Goal: Task Accomplishment & Management: Use online tool/utility

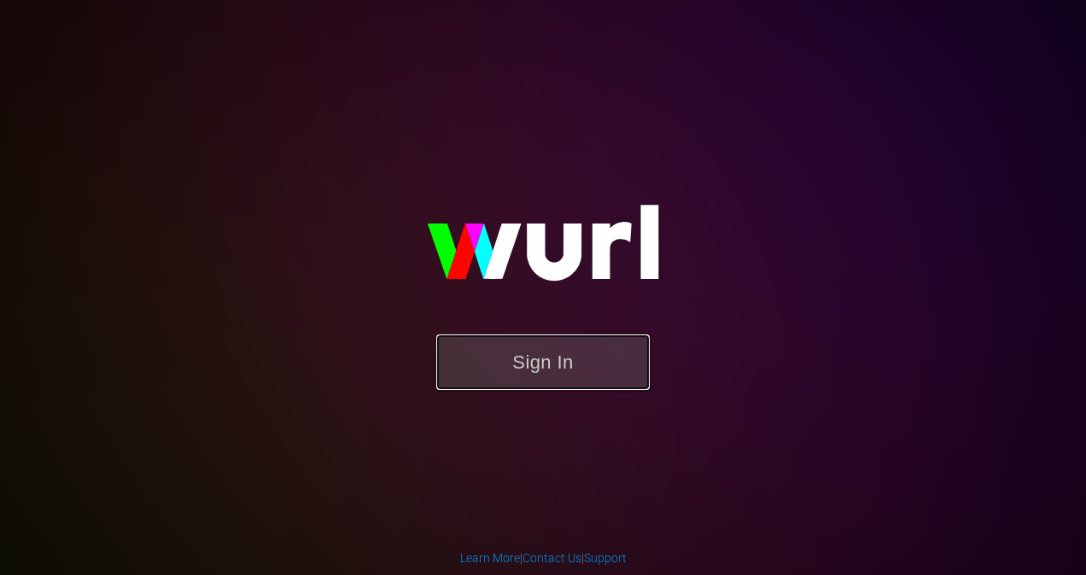
click at [572, 362] on button "Sign In" at bounding box center [542, 362] width 213 height 55
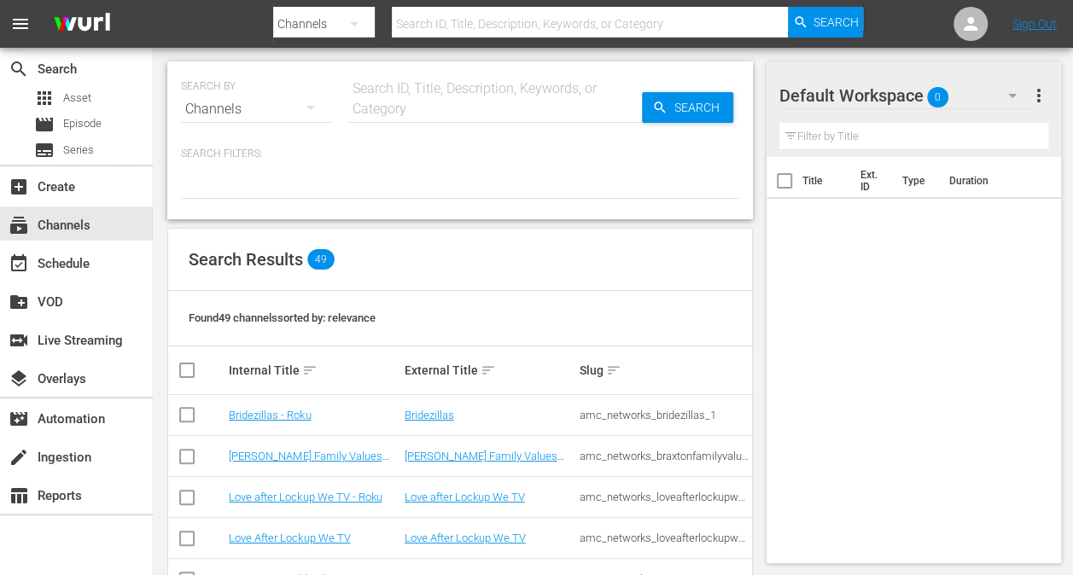
click at [450, 30] on input "text" at bounding box center [590, 23] width 396 height 41
type input "stories by amc"
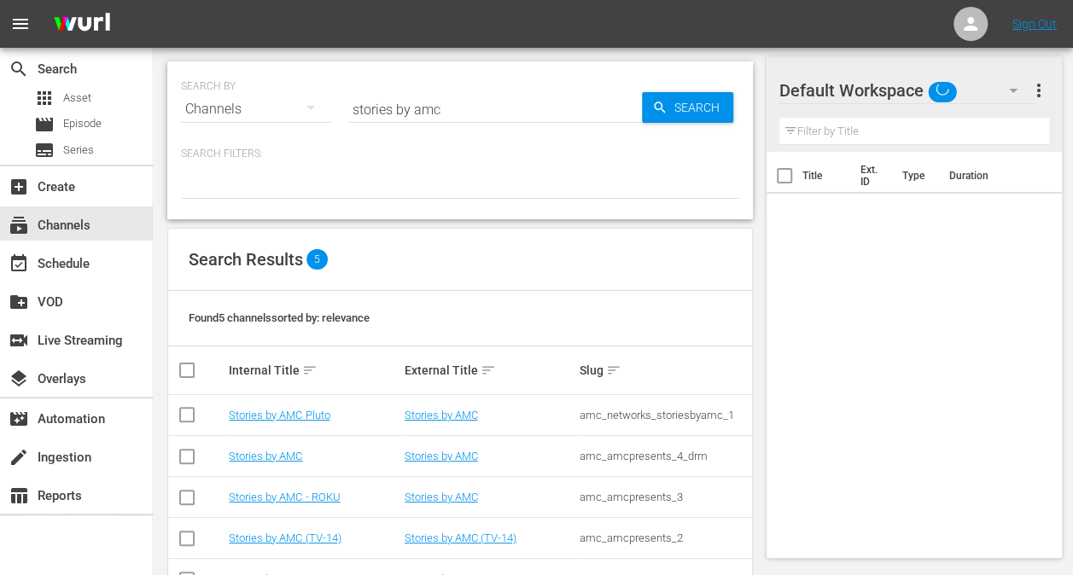
scroll to position [55, 0]
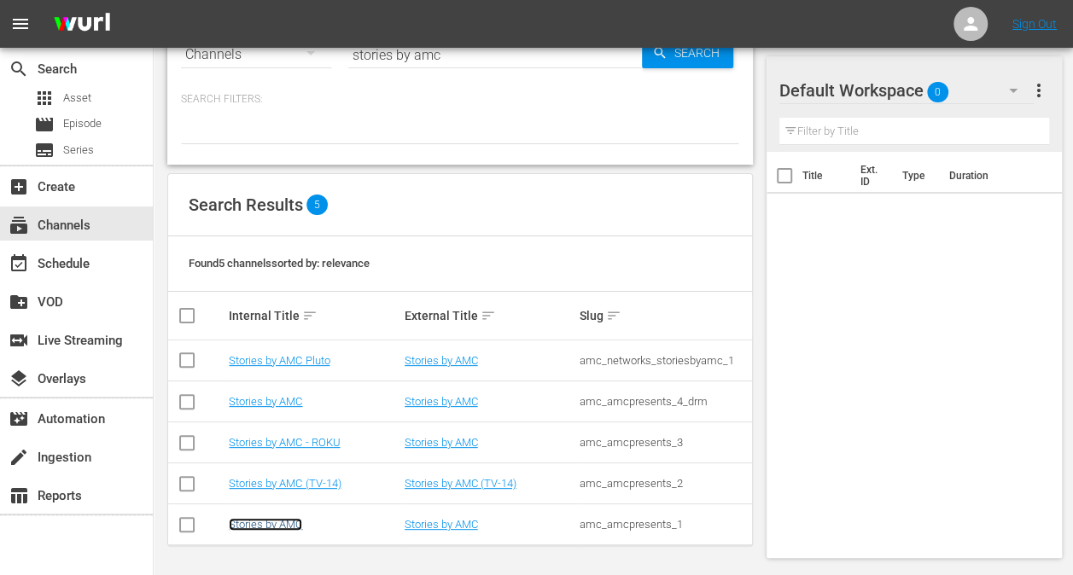
click at [277, 523] on link "Stories by AMC" at bounding box center [265, 524] width 73 height 13
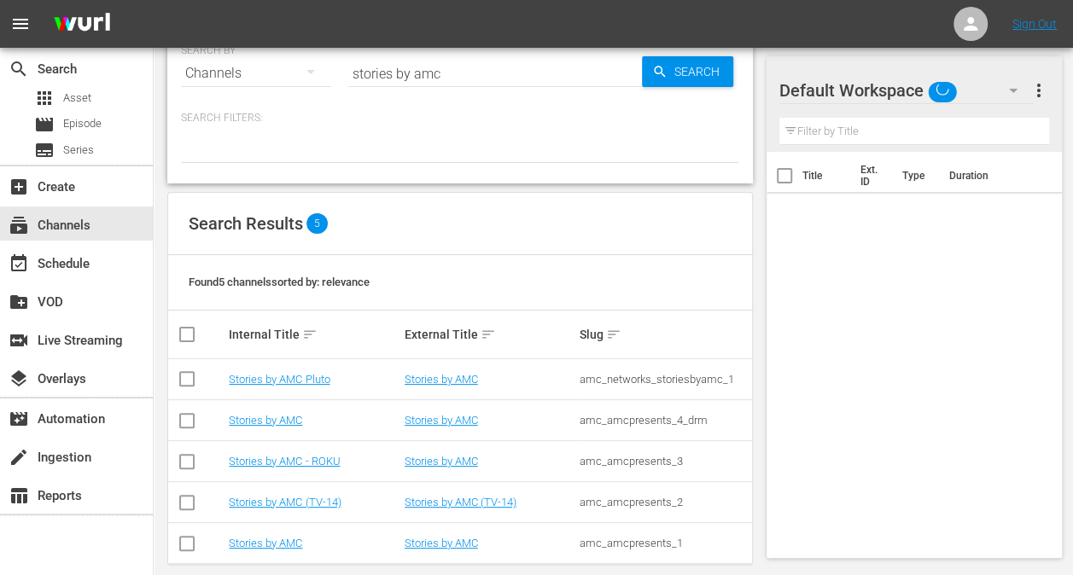
scroll to position [55, 0]
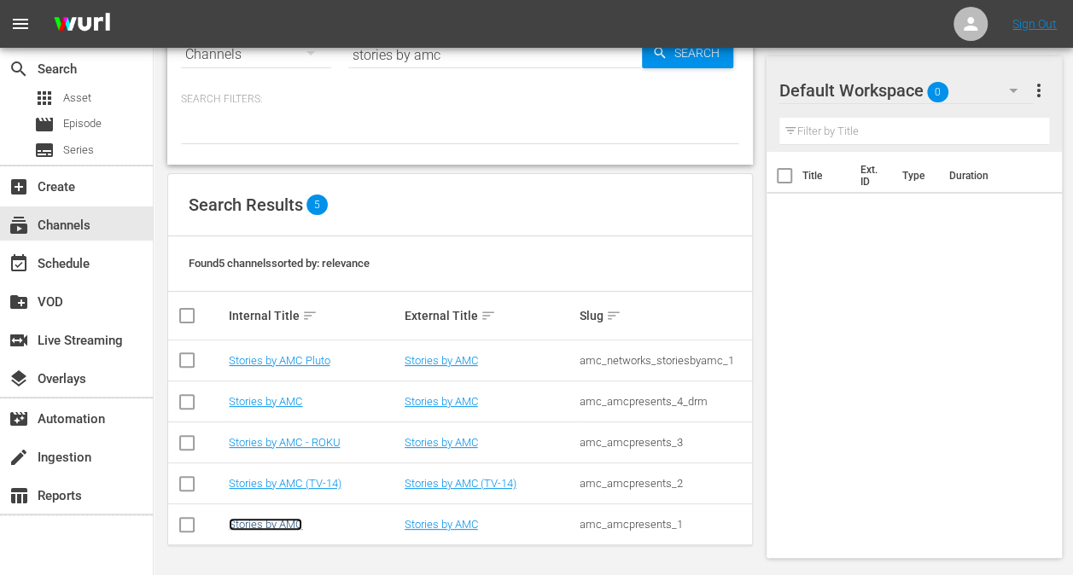
click at [289, 526] on link "Stories by AMC" at bounding box center [265, 524] width 73 height 13
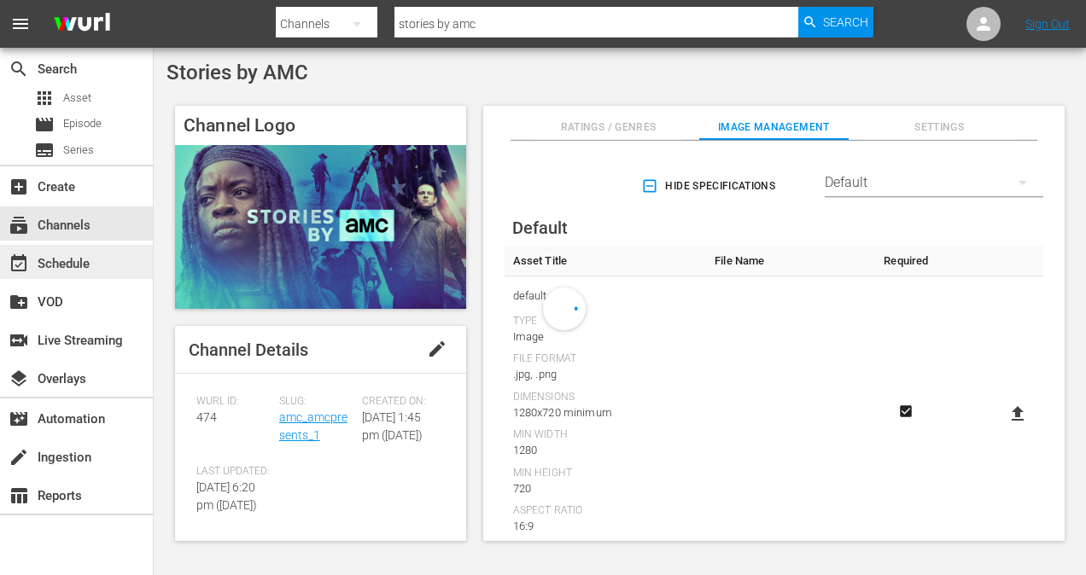
click at [116, 268] on div "event_available Schedule" at bounding box center [76, 262] width 153 height 34
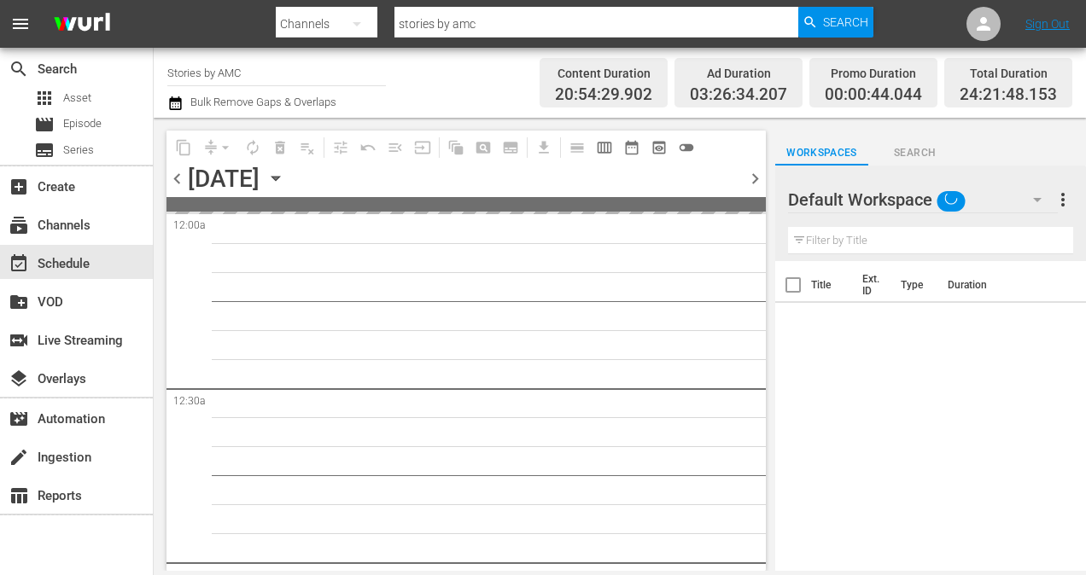
click at [285, 183] on icon "button" at bounding box center [275, 178] width 19 height 19
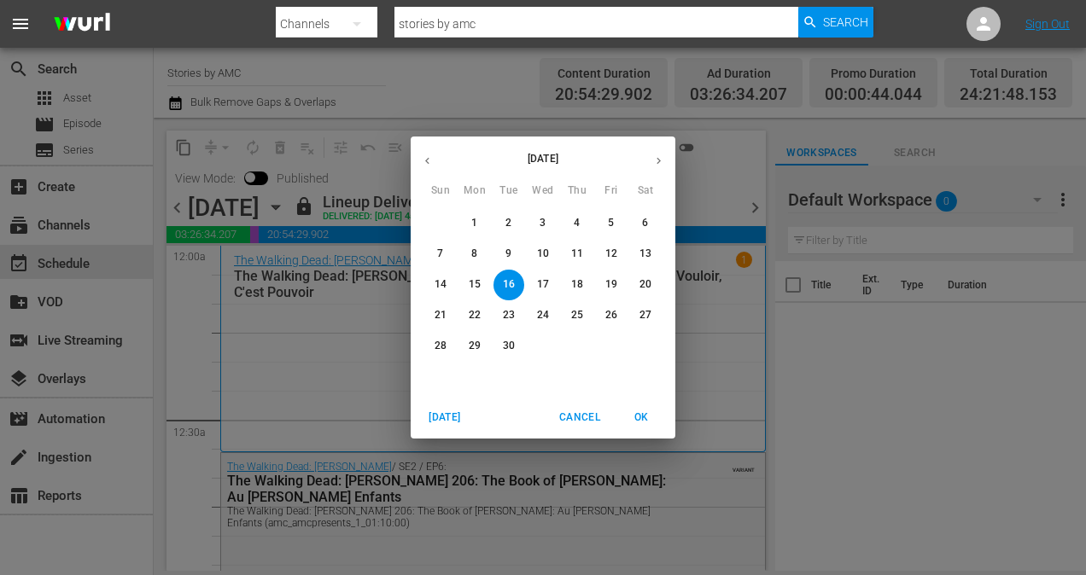
click at [449, 282] on span "14" at bounding box center [440, 284] width 31 height 15
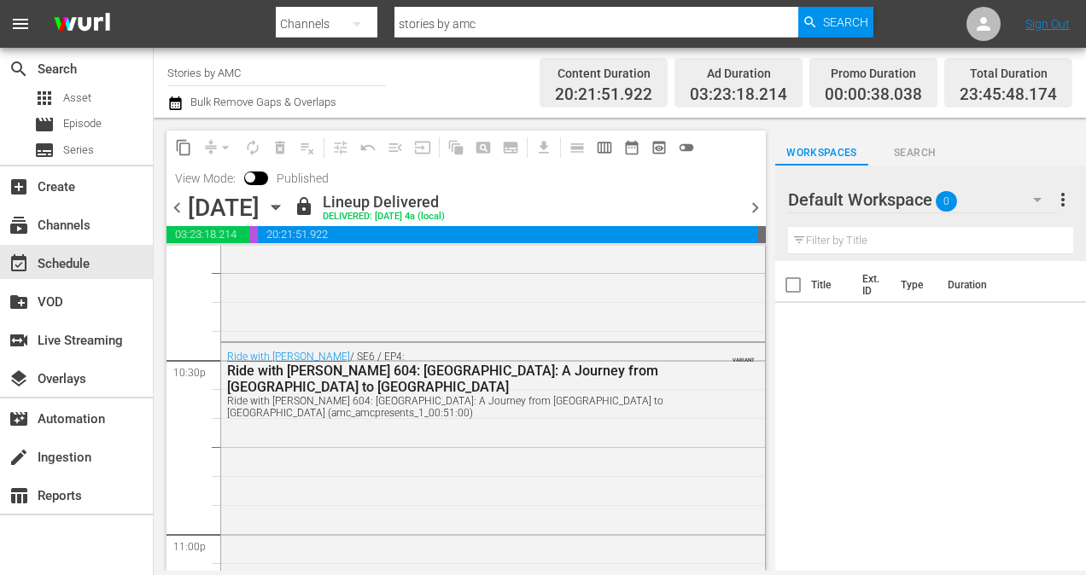
scroll to position [8078, 0]
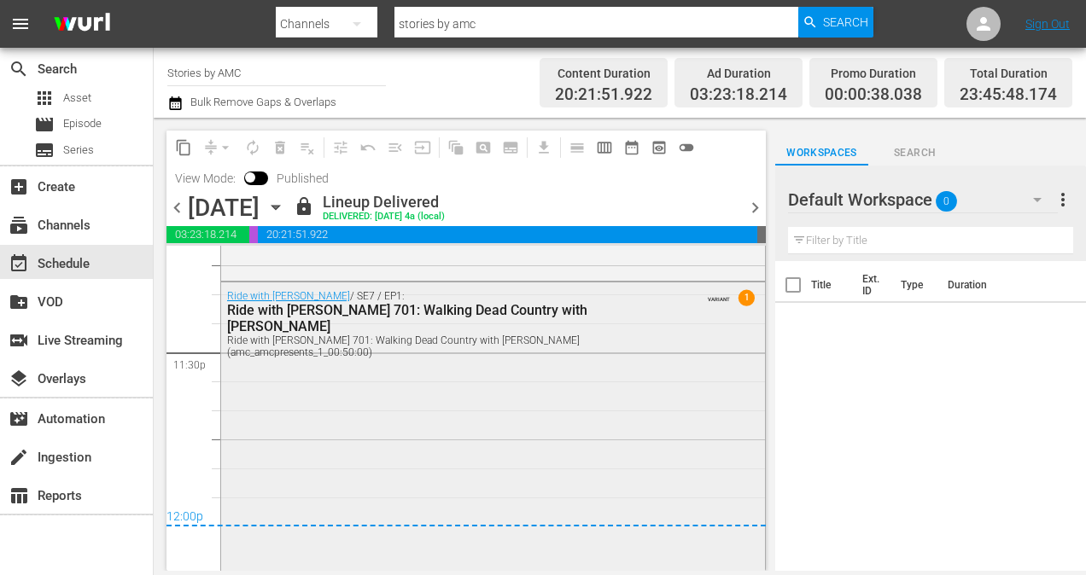
click at [543, 372] on div "Ride with [PERSON_NAME] / SE7 / EP1: Ride with [PERSON_NAME] 701: Walking Dead …" at bounding box center [493, 425] width 544 height 285
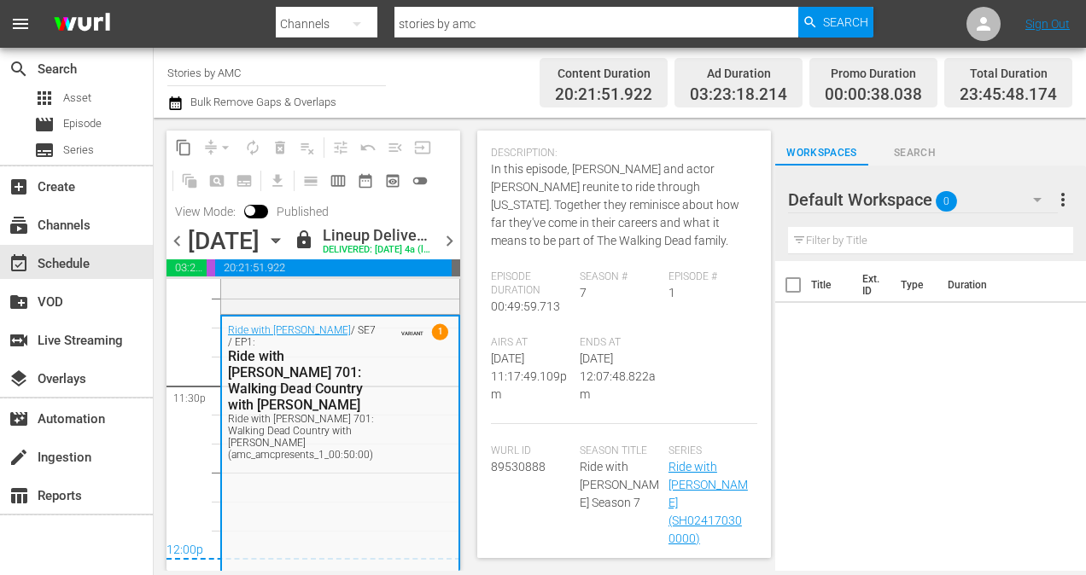
scroll to position [341, 0]
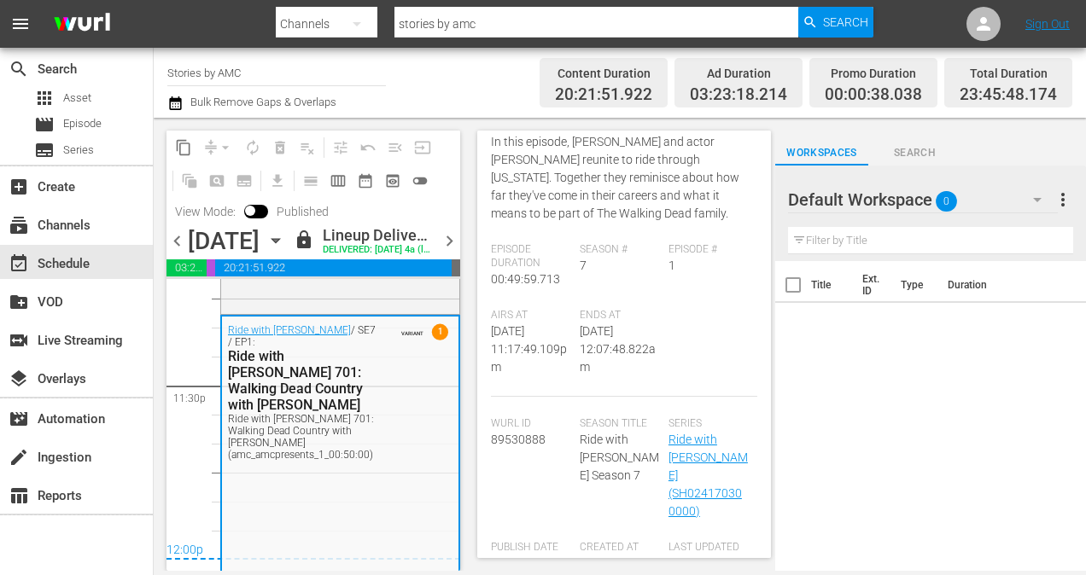
click at [279, 243] on icon "button" at bounding box center [275, 241] width 8 height 4
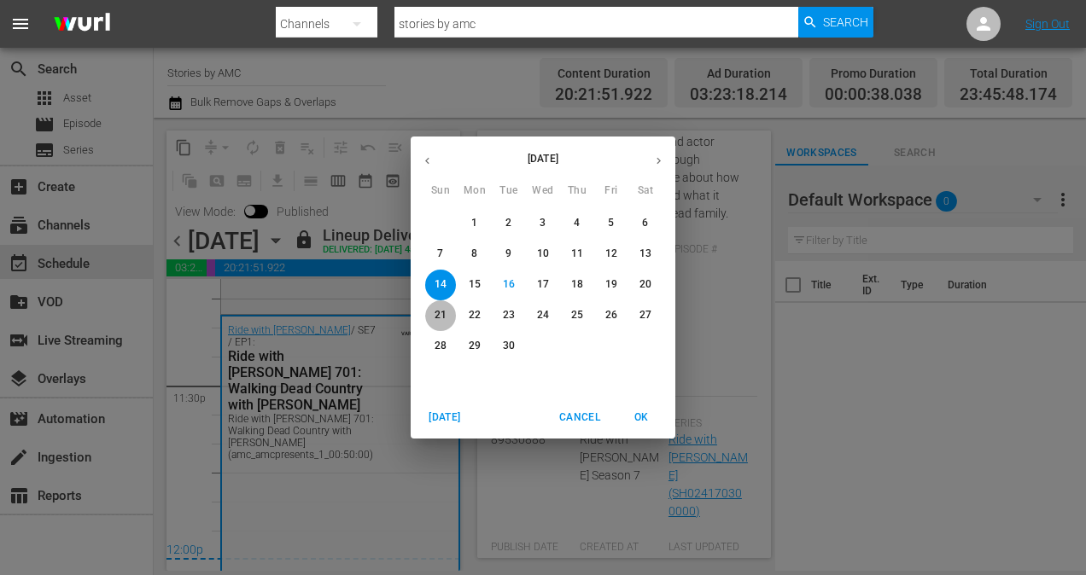
click at [444, 316] on p "21" at bounding box center [441, 315] width 12 height 15
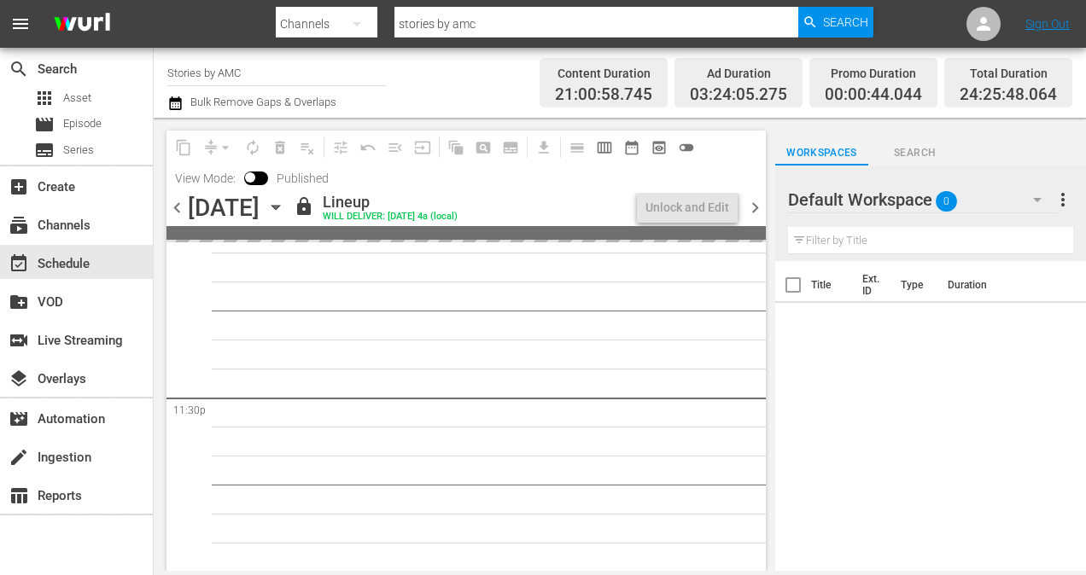
scroll to position [7962, 0]
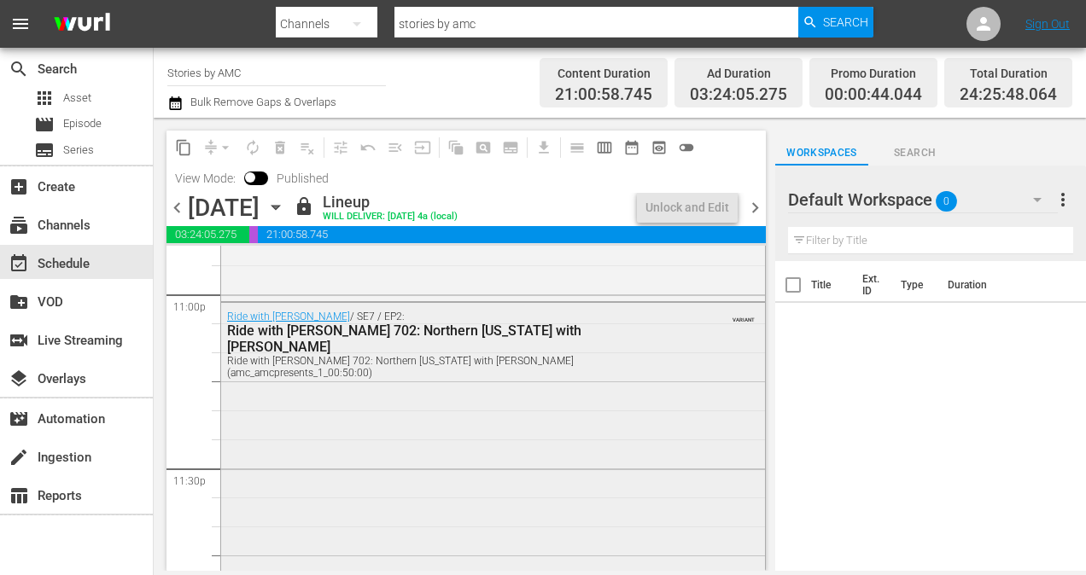
click at [408, 424] on div "Ride with [PERSON_NAME] / SE7 / EP2: Ride with [PERSON_NAME] 702: Northern [US_…" at bounding box center [493, 445] width 544 height 285
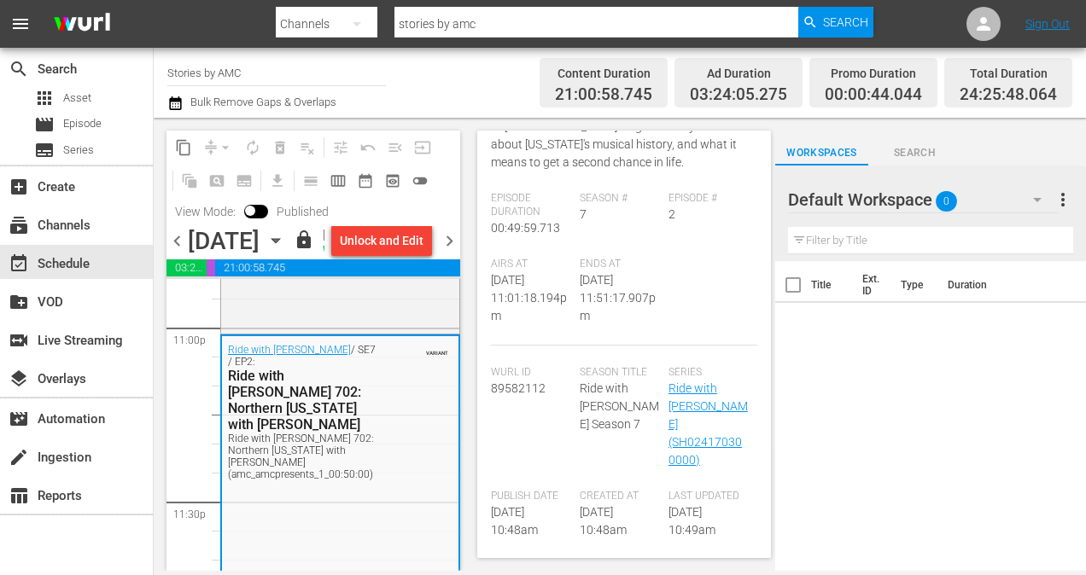
scroll to position [341, 0]
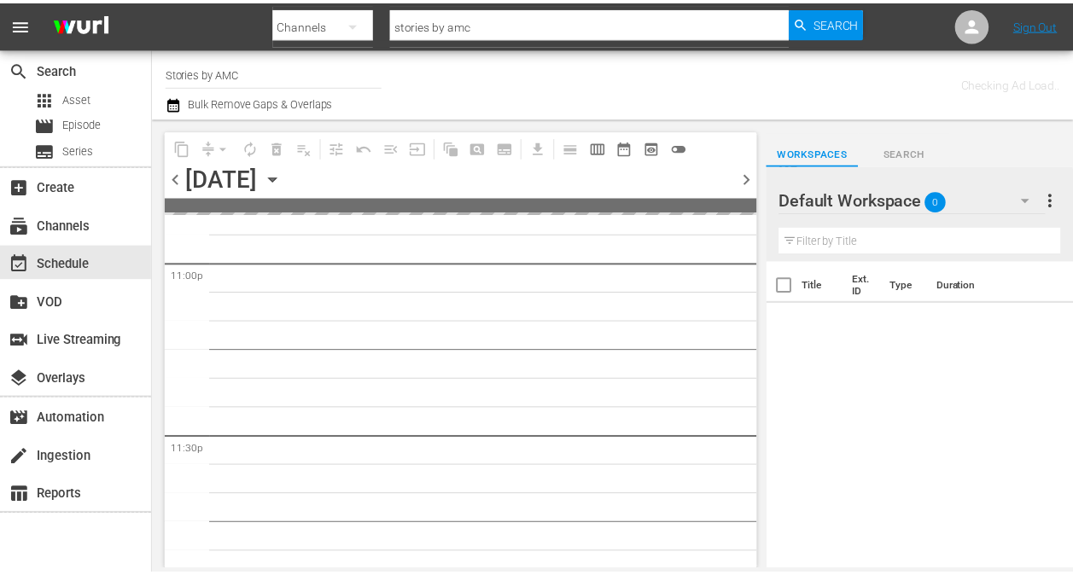
scroll to position [8002, 0]
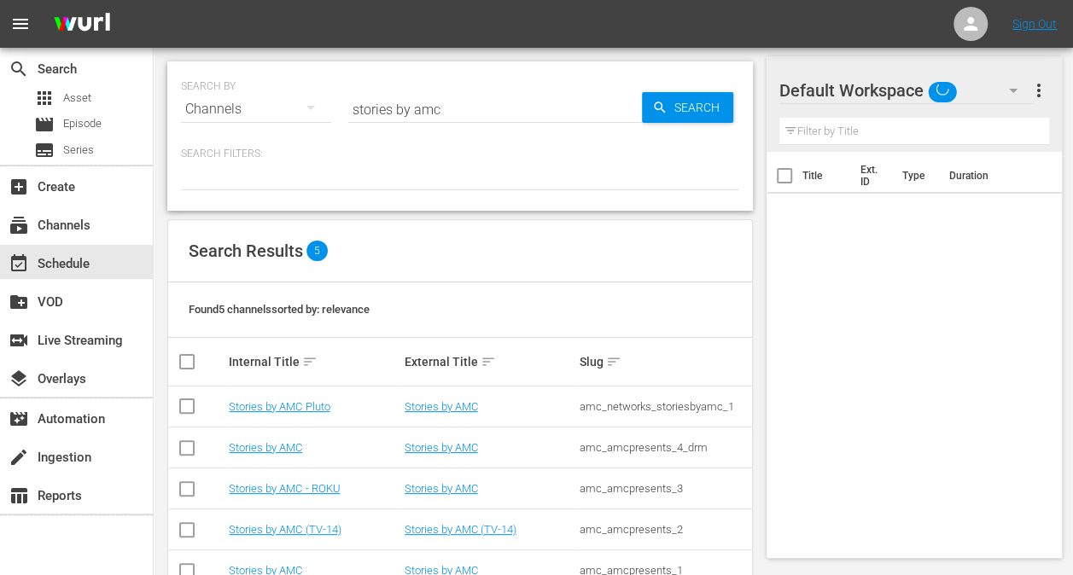
scroll to position [46, 0]
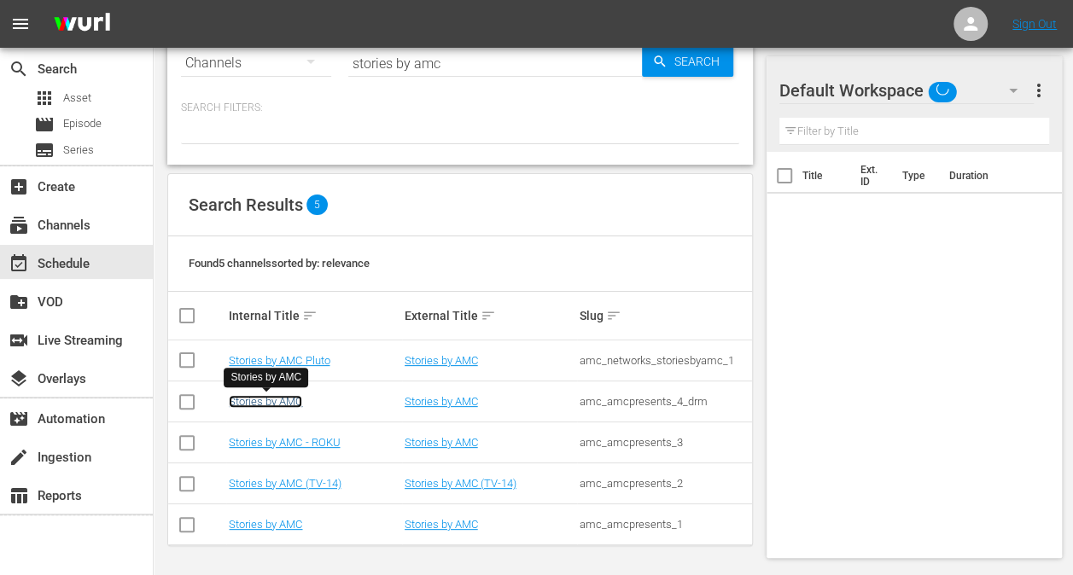
click at [292, 401] on link "Stories by AMC" at bounding box center [265, 401] width 73 height 13
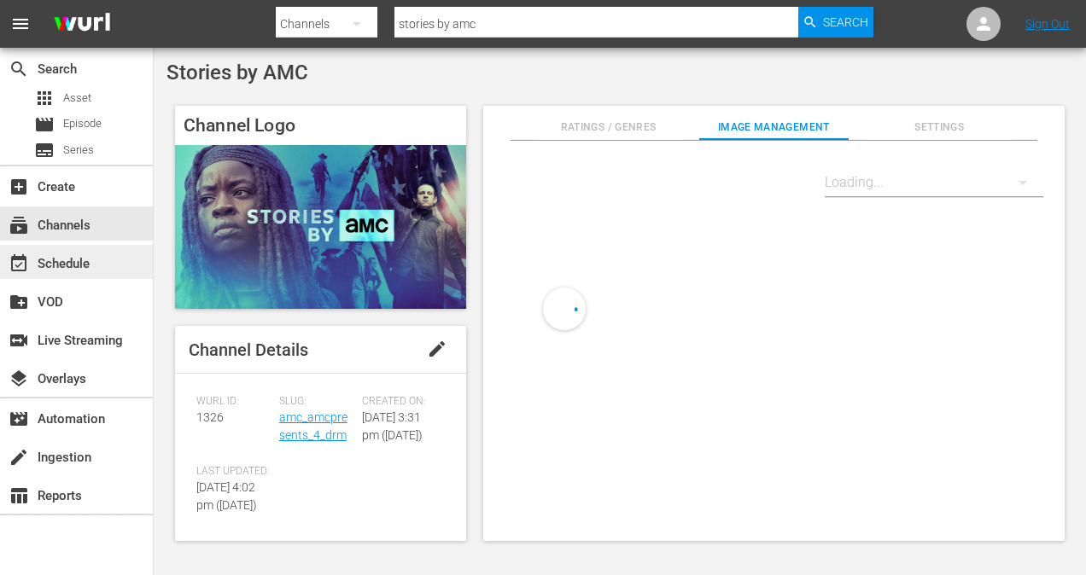
click at [104, 263] on div "event_available Schedule" at bounding box center [76, 262] width 153 height 34
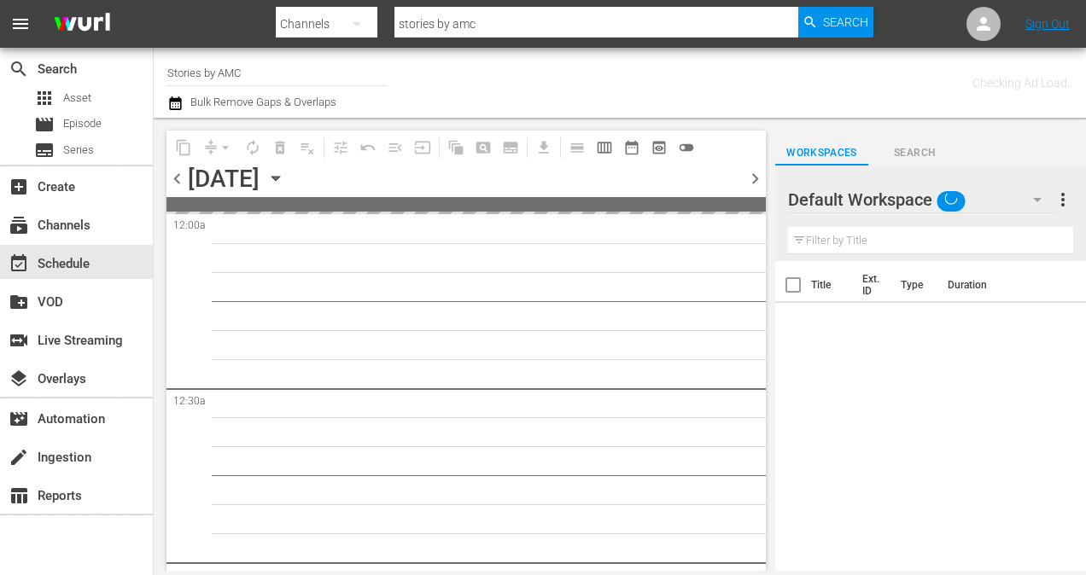
click at [279, 177] on icon "button" at bounding box center [275, 179] width 8 height 4
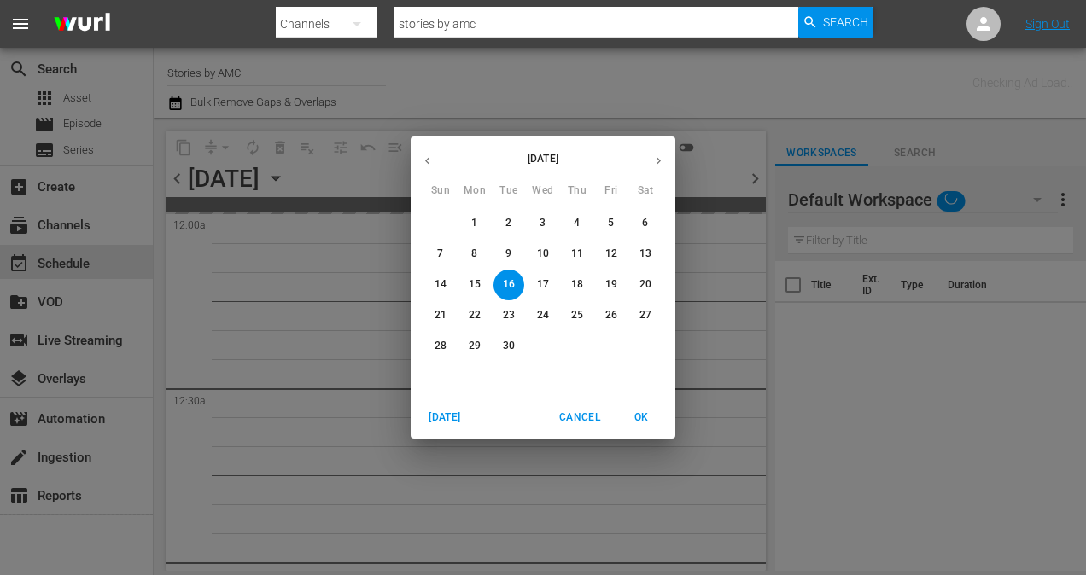
click at [446, 286] on p "14" at bounding box center [441, 284] width 12 height 15
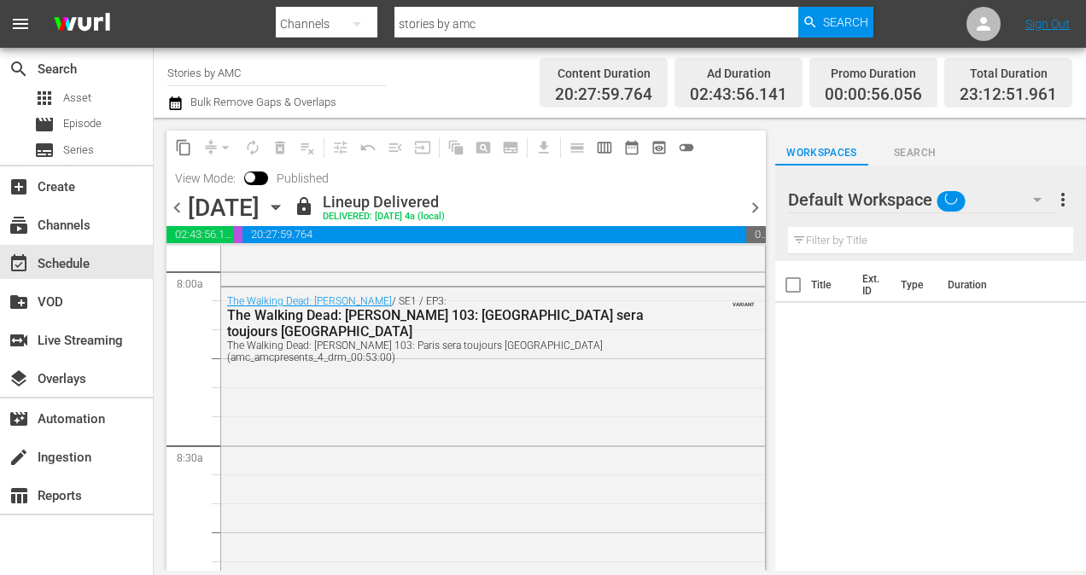
scroll to position [8072, 0]
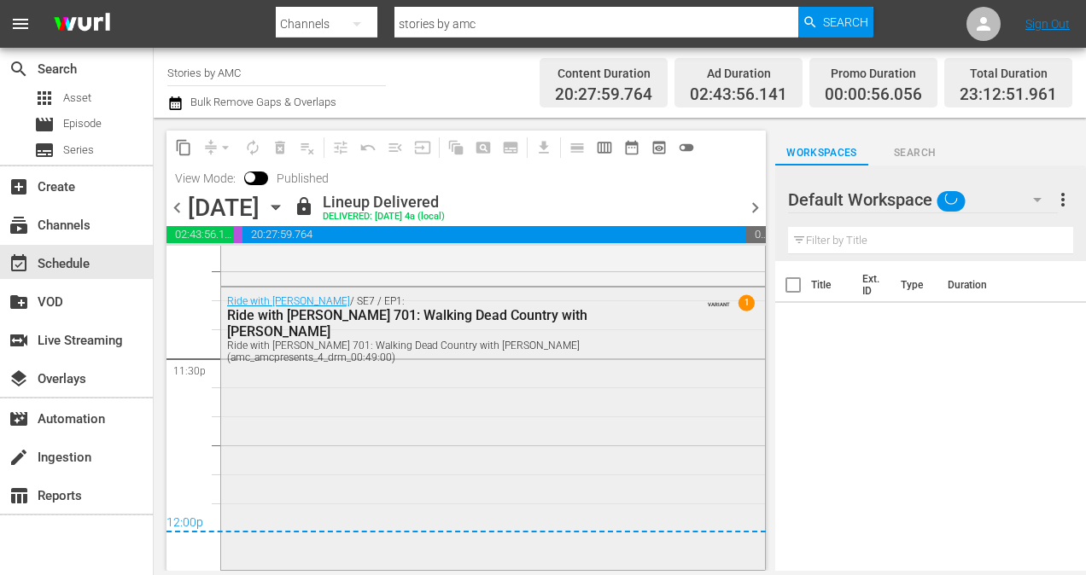
click at [488, 429] on div "Ride with [PERSON_NAME] / SE7 / EP1: Ride with [PERSON_NAME] 701: Walking Dead …" at bounding box center [493, 427] width 544 height 279
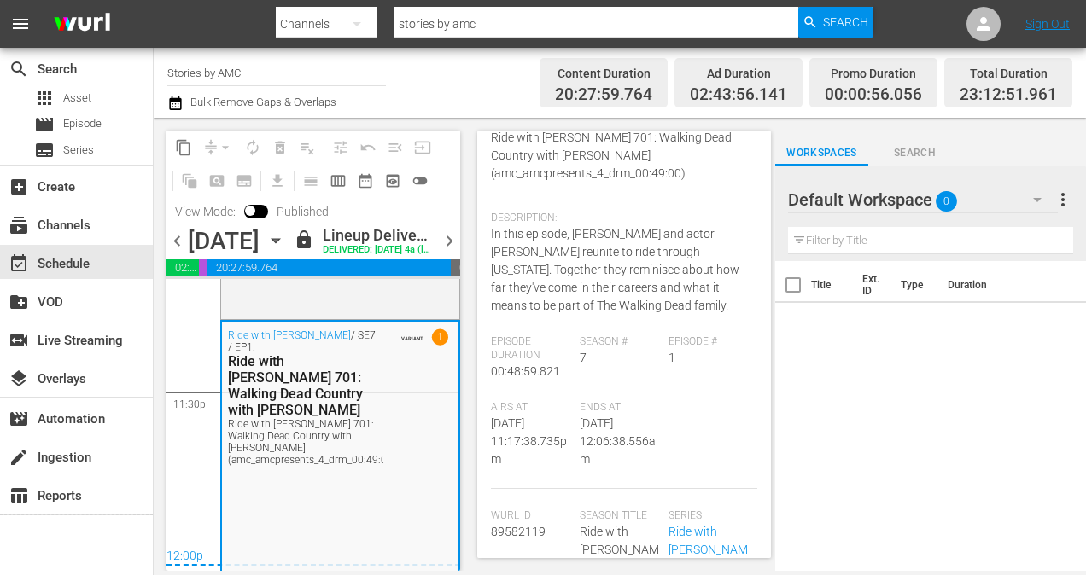
scroll to position [341, 0]
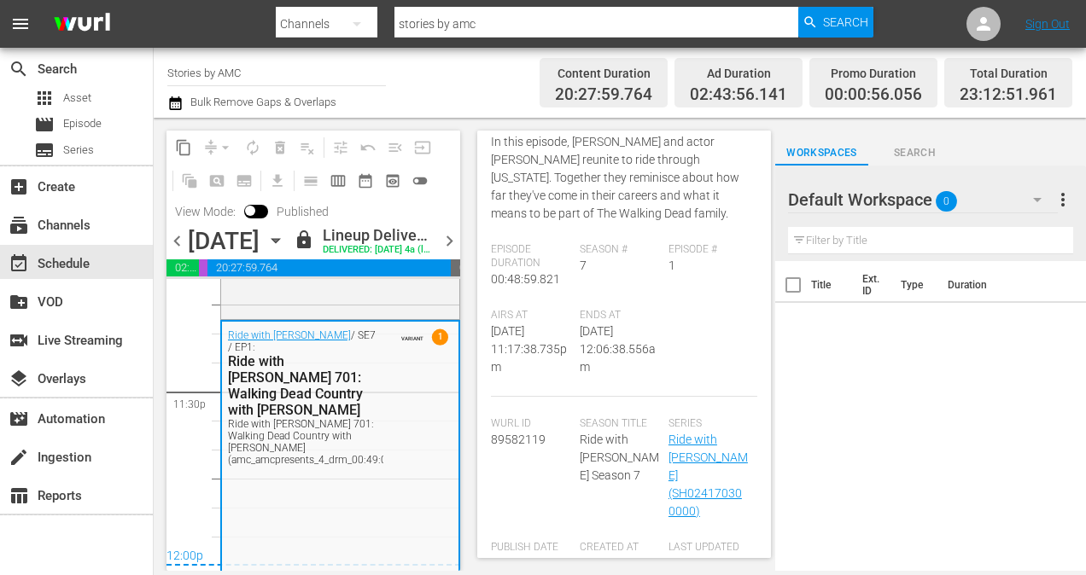
click at [285, 250] on icon "button" at bounding box center [275, 240] width 19 height 19
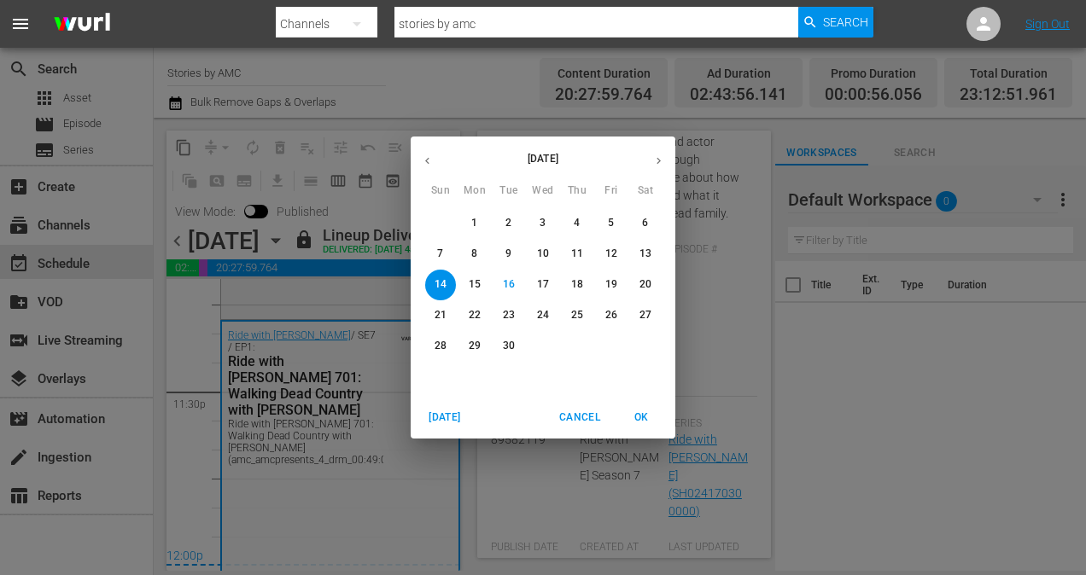
click at [441, 317] on p "21" at bounding box center [441, 315] width 12 height 15
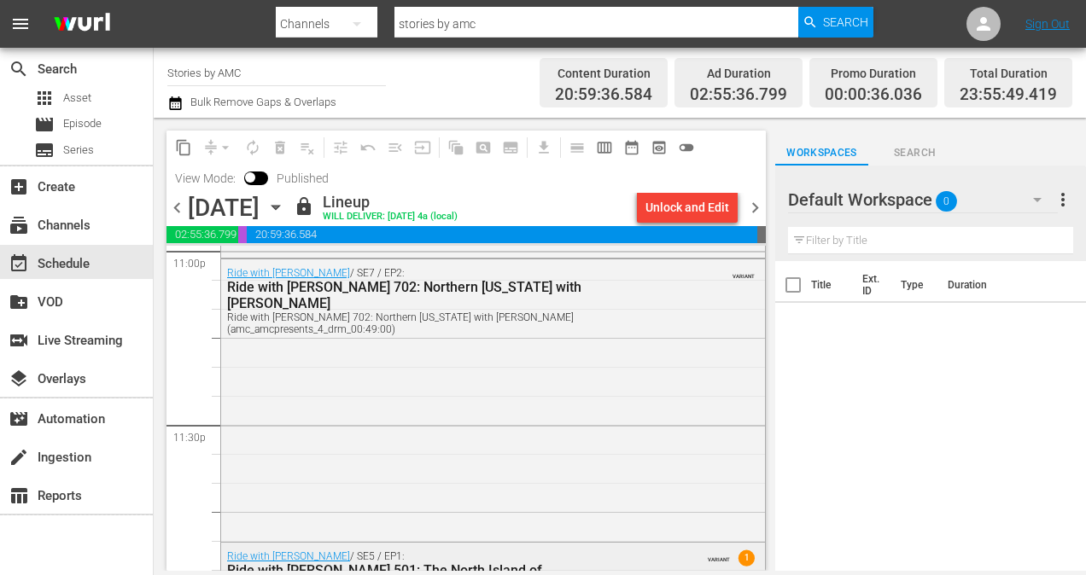
scroll to position [8006, 0]
click at [499, 370] on div "Ride with [PERSON_NAME] / SE7 / EP2: Ride with [PERSON_NAME] 702: Northern [US_…" at bounding box center [493, 399] width 544 height 279
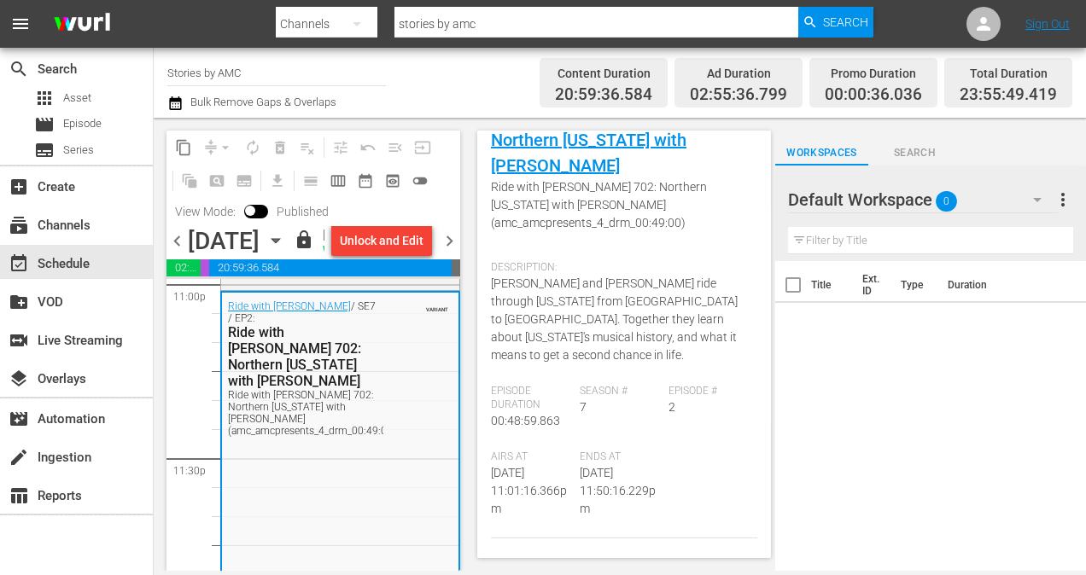
scroll to position [256, 0]
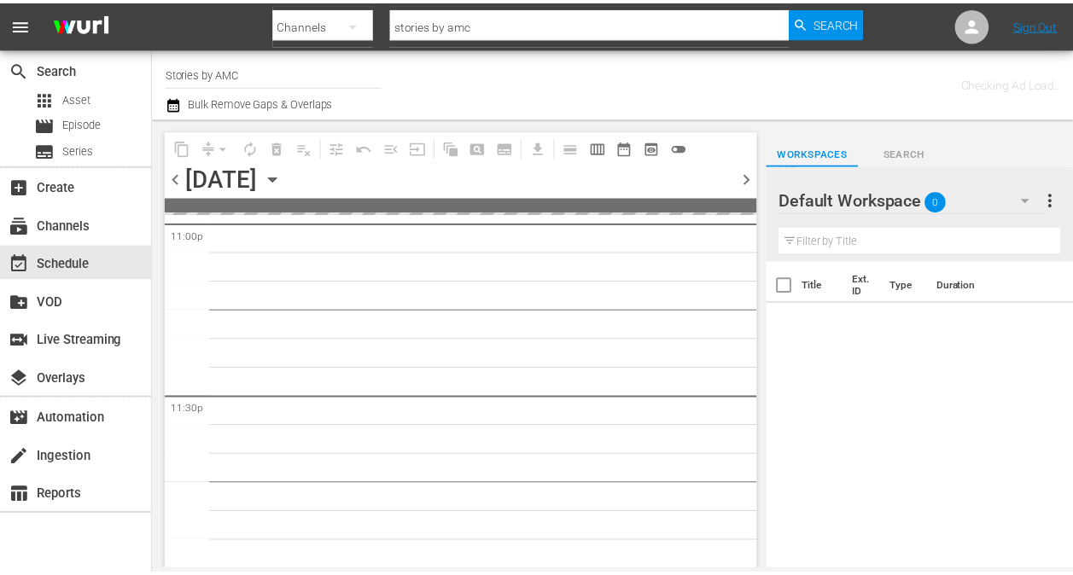
scroll to position [8002, 0]
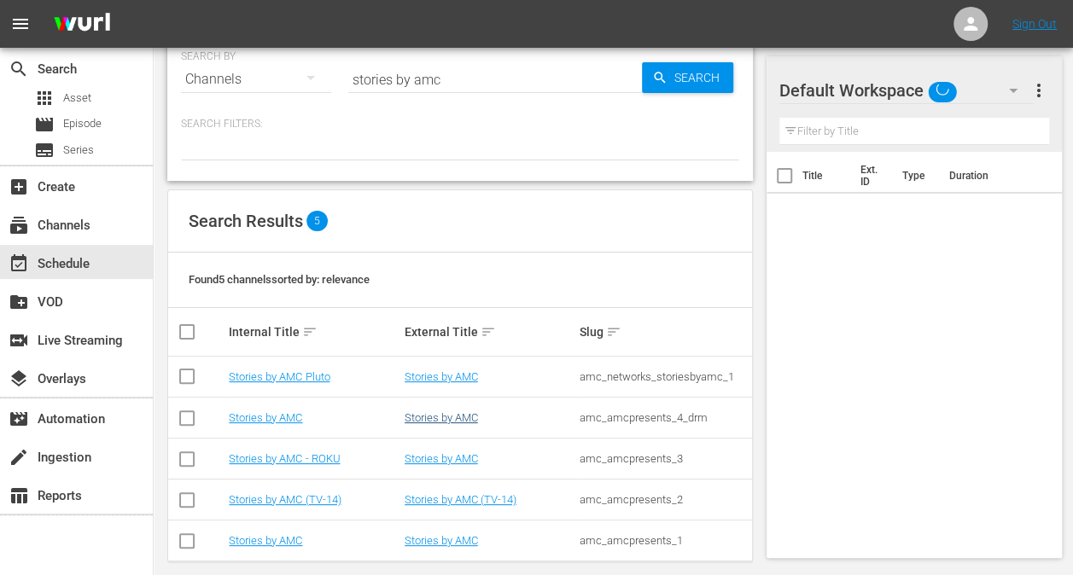
scroll to position [46, 0]
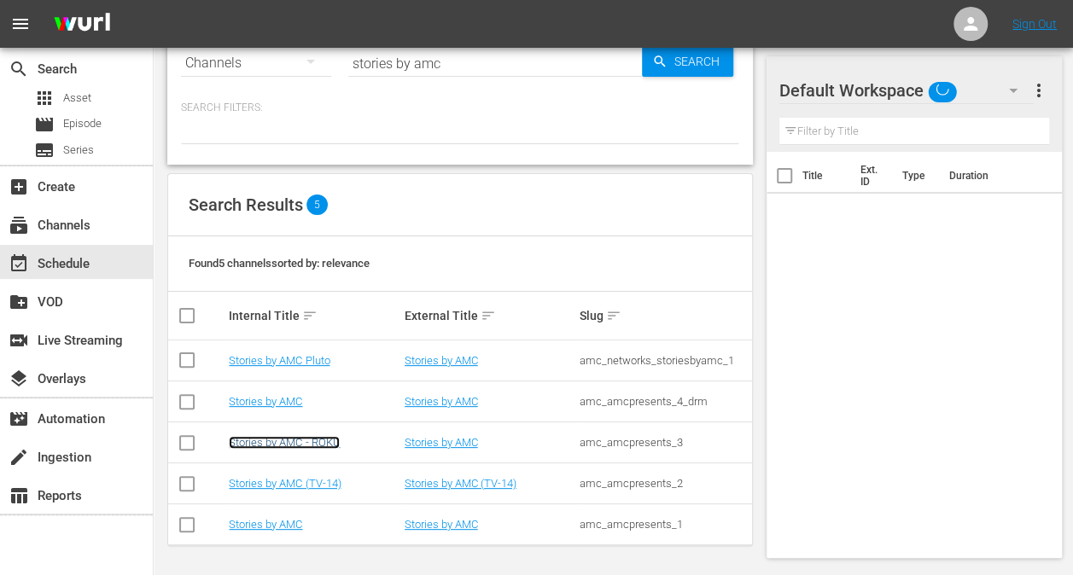
click at [323, 444] on link "Stories by AMC - ROKU" at bounding box center [284, 442] width 111 height 13
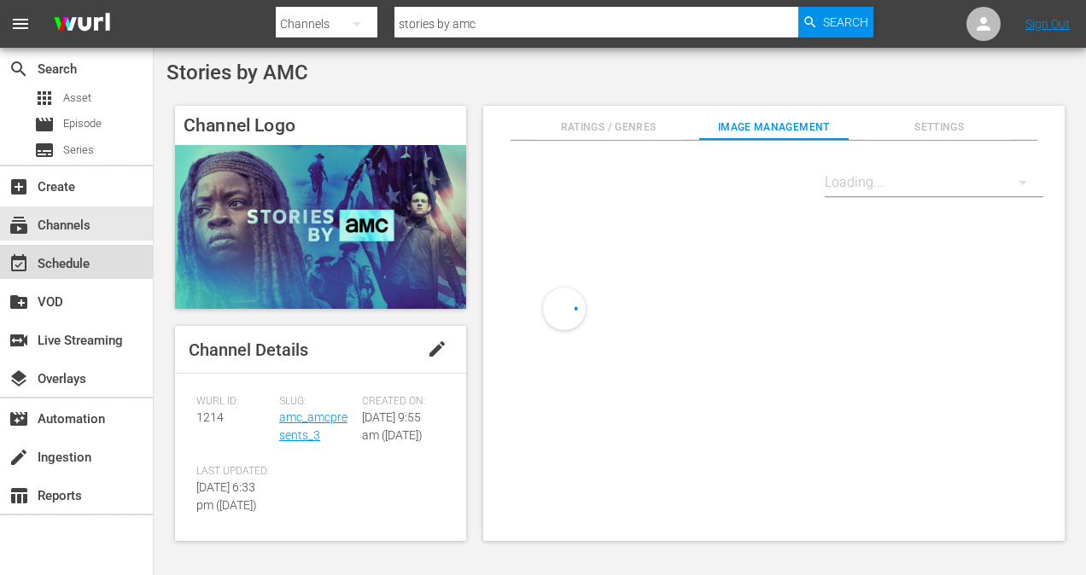
click at [118, 256] on div "event_available Schedule" at bounding box center [76, 262] width 153 height 34
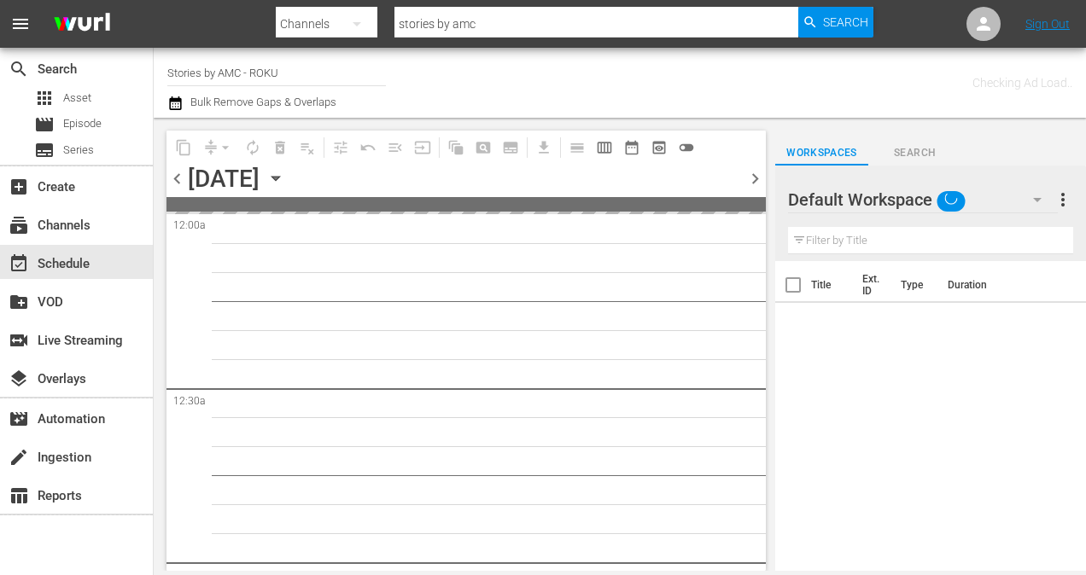
click at [289, 176] on div "[DATE] [DATE]" at bounding box center [239, 179] width 102 height 28
click at [285, 179] on icon "button" at bounding box center [275, 178] width 19 height 19
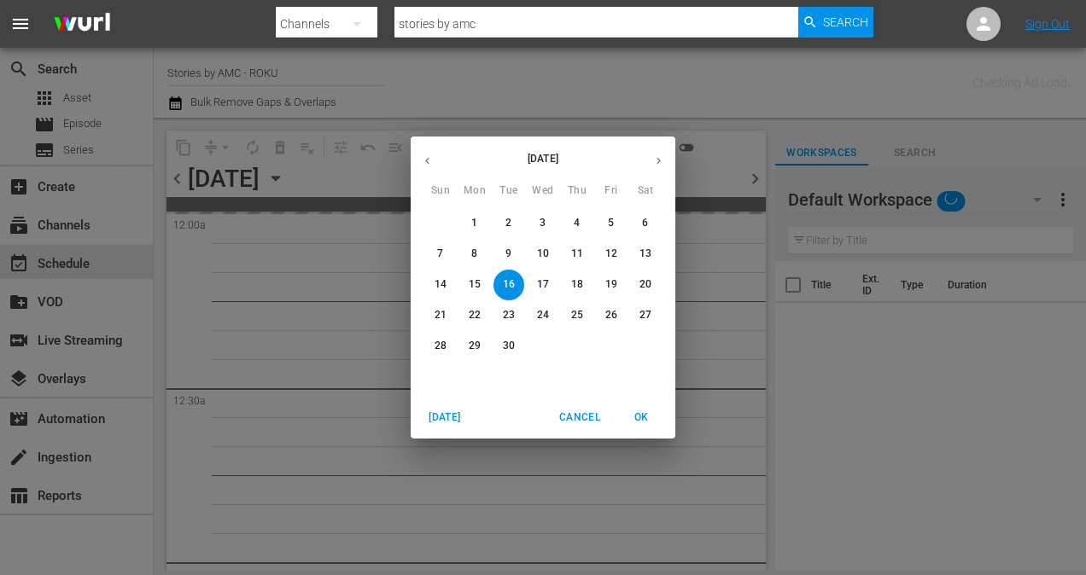
click at [432, 281] on span "14" at bounding box center [440, 284] width 31 height 15
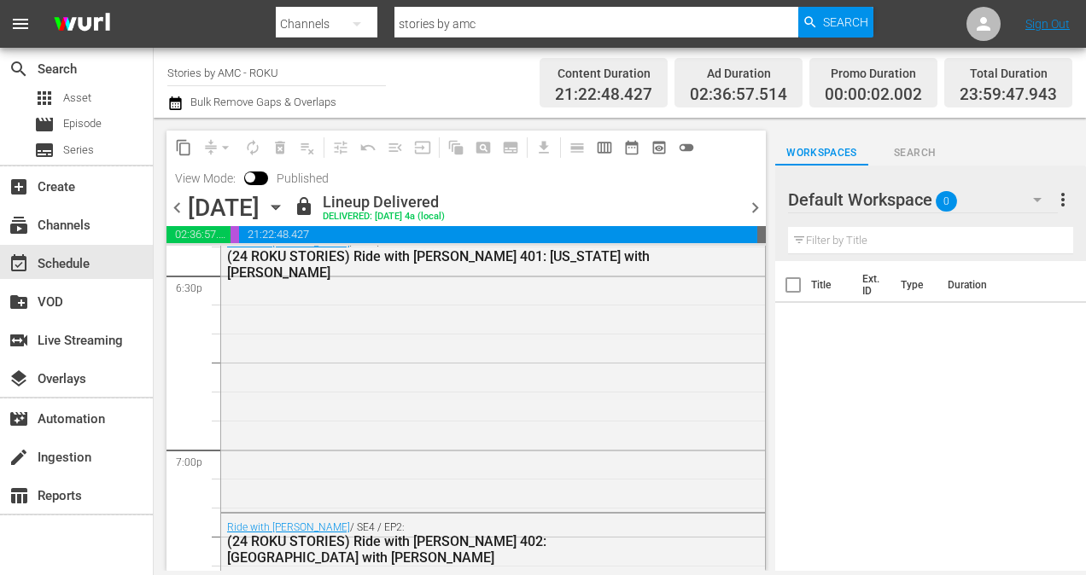
scroll to position [8072, 0]
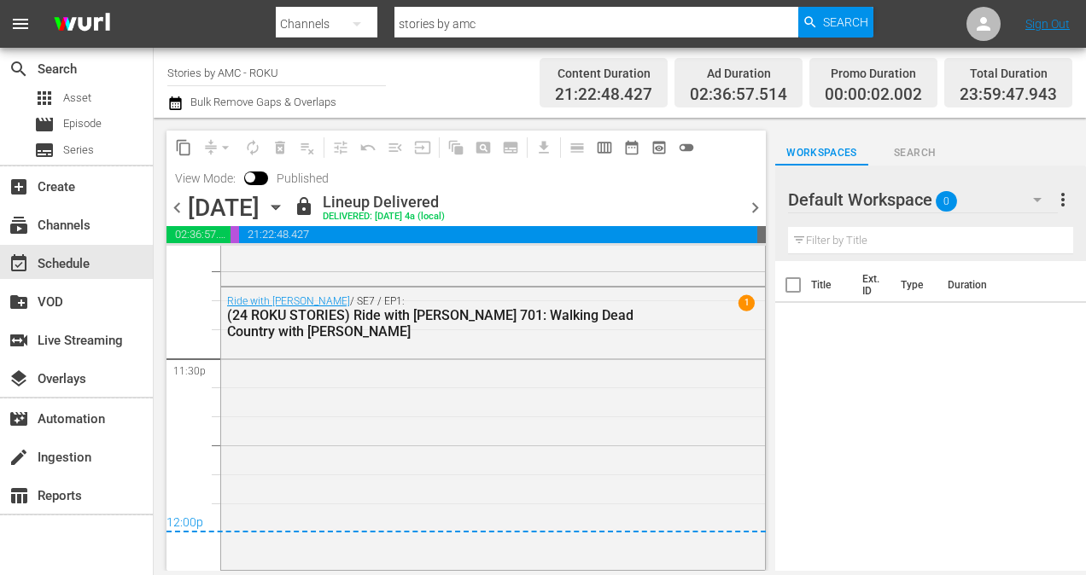
click at [508, 350] on div "Ride with [PERSON_NAME] / SE7 / EP1: (24 ROKU STORIES) Ride with [PERSON_NAME] …" at bounding box center [493, 427] width 544 height 279
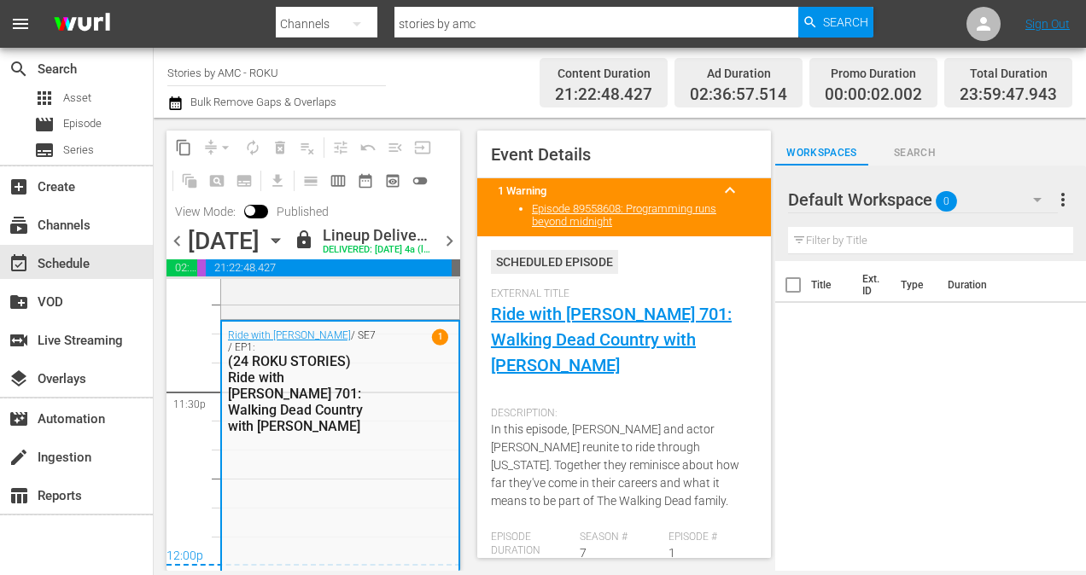
scroll to position [256, 0]
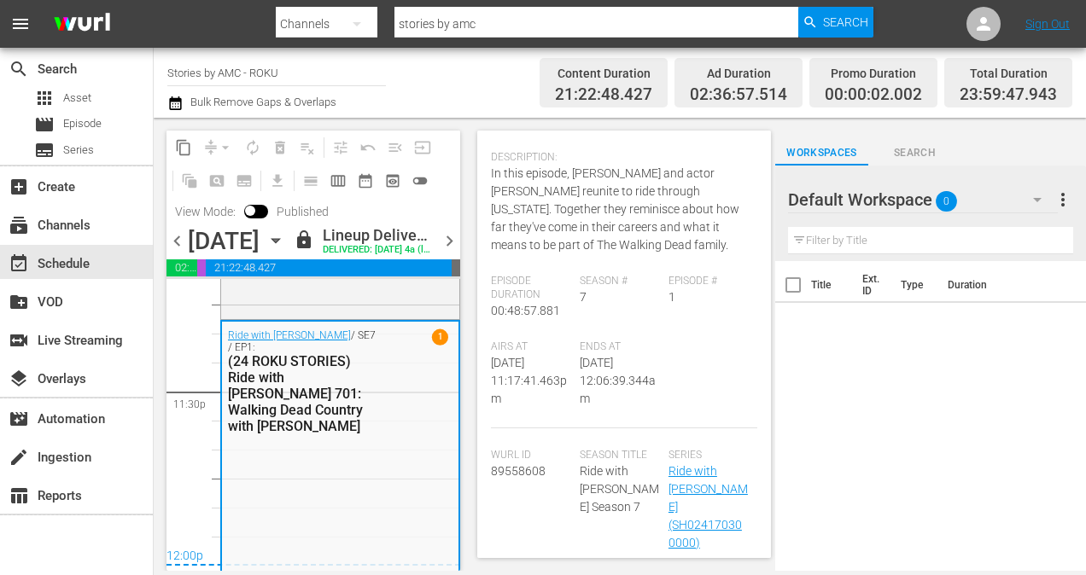
click at [285, 249] on icon "button" at bounding box center [275, 240] width 19 height 19
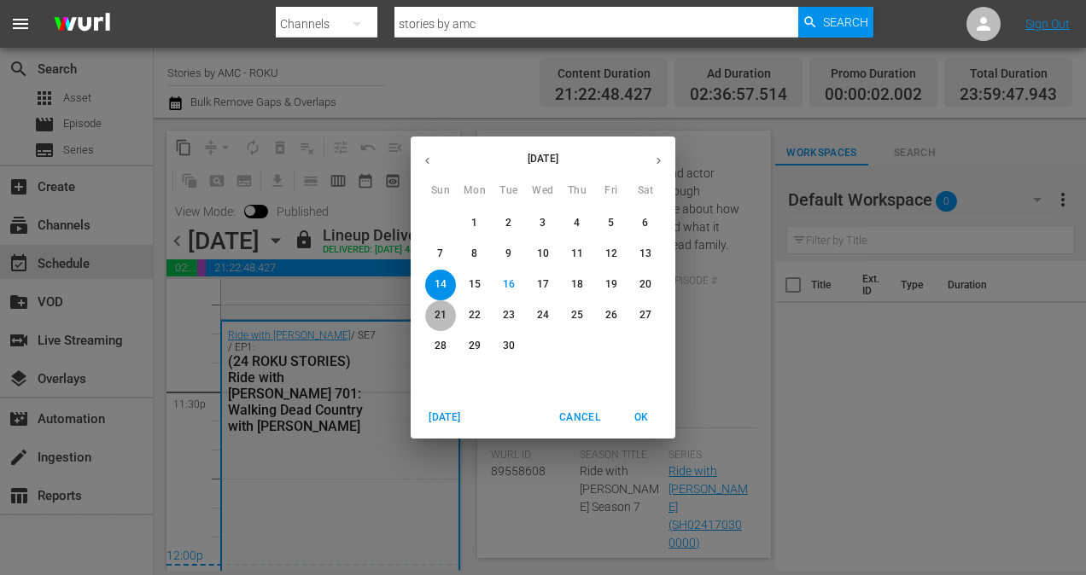
click at [441, 309] on p "21" at bounding box center [441, 315] width 12 height 15
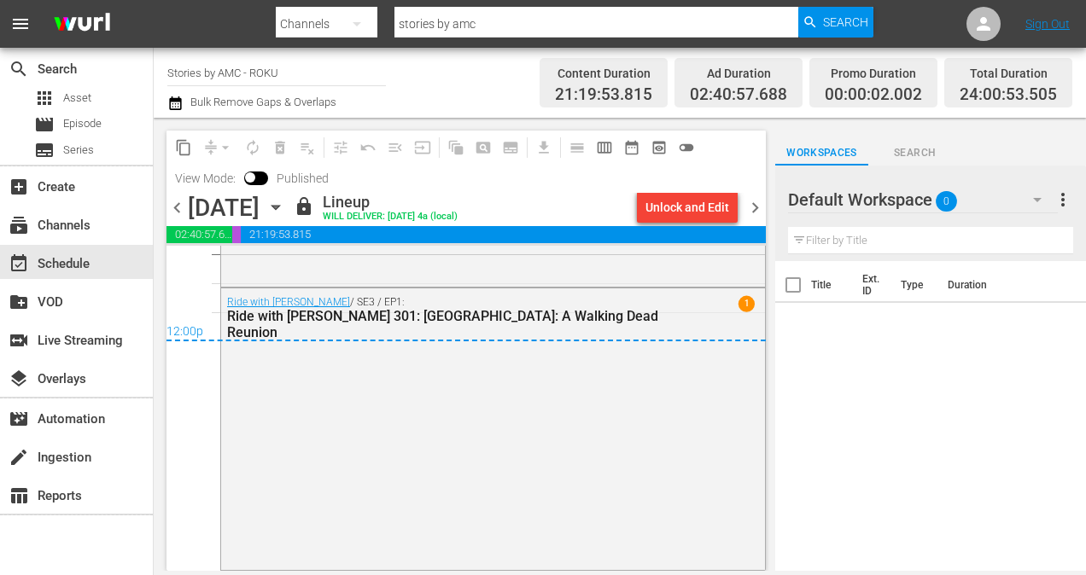
scroll to position [8093, 0]
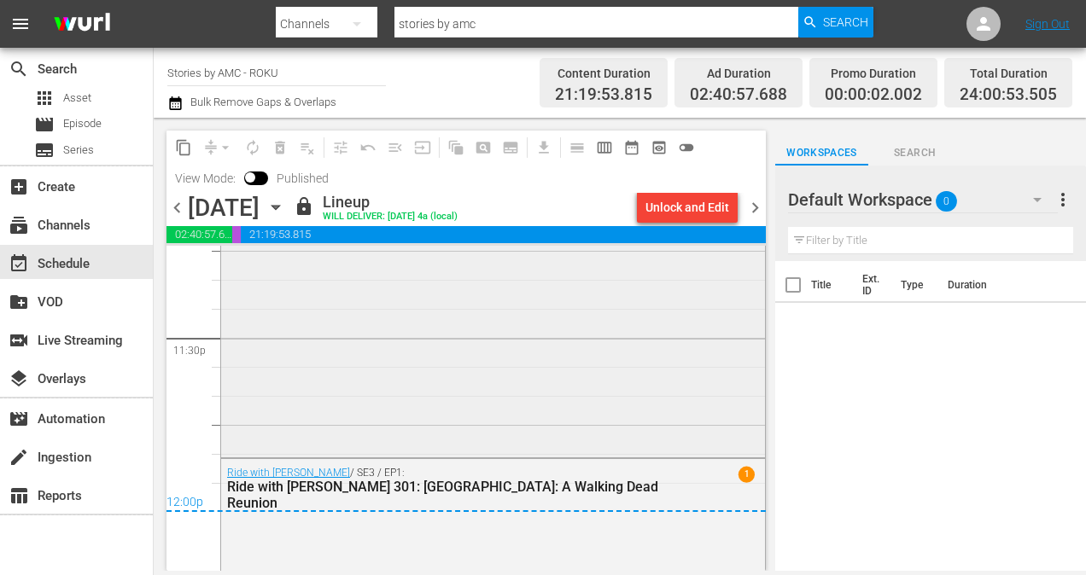
click at [548, 323] on div "Ride with [PERSON_NAME] / SE7 / EP2: Ride with [PERSON_NAME] 702: Northern [US_…" at bounding box center [493, 314] width 544 height 279
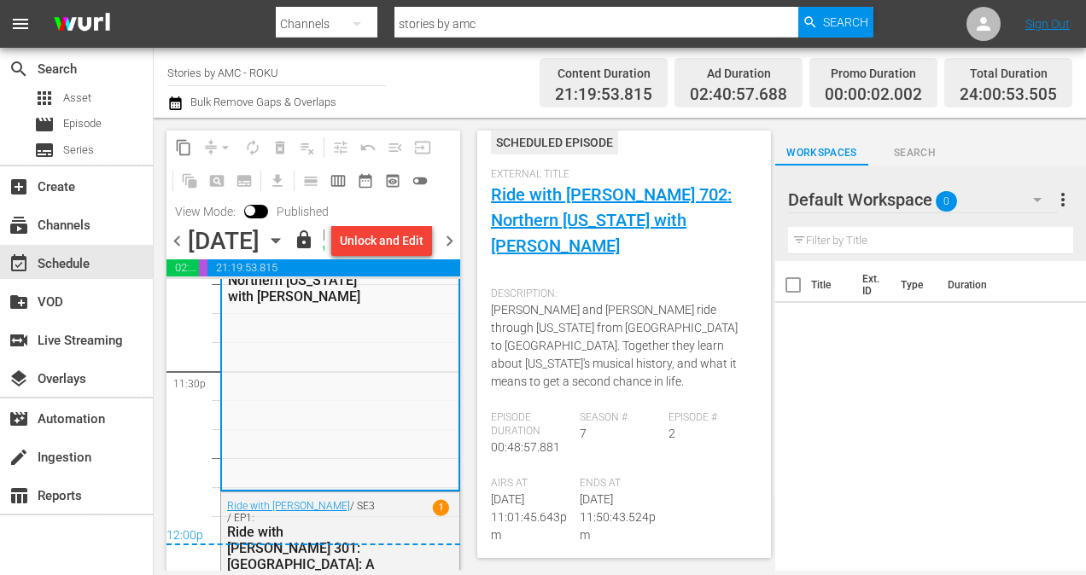
scroll to position [256, 0]
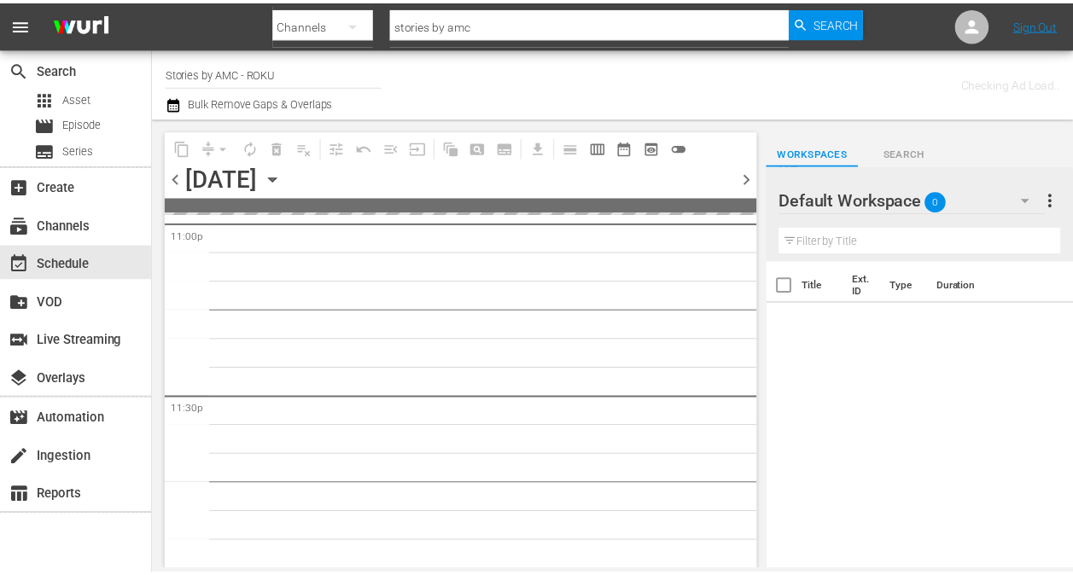
scroll to position [8002, 0]
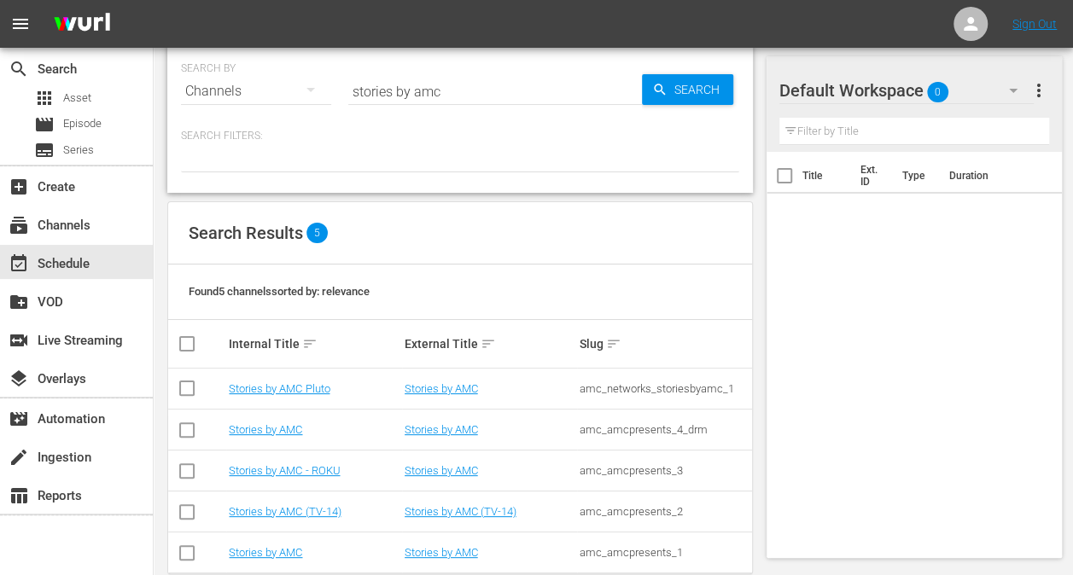
scroll to position [46, 0]
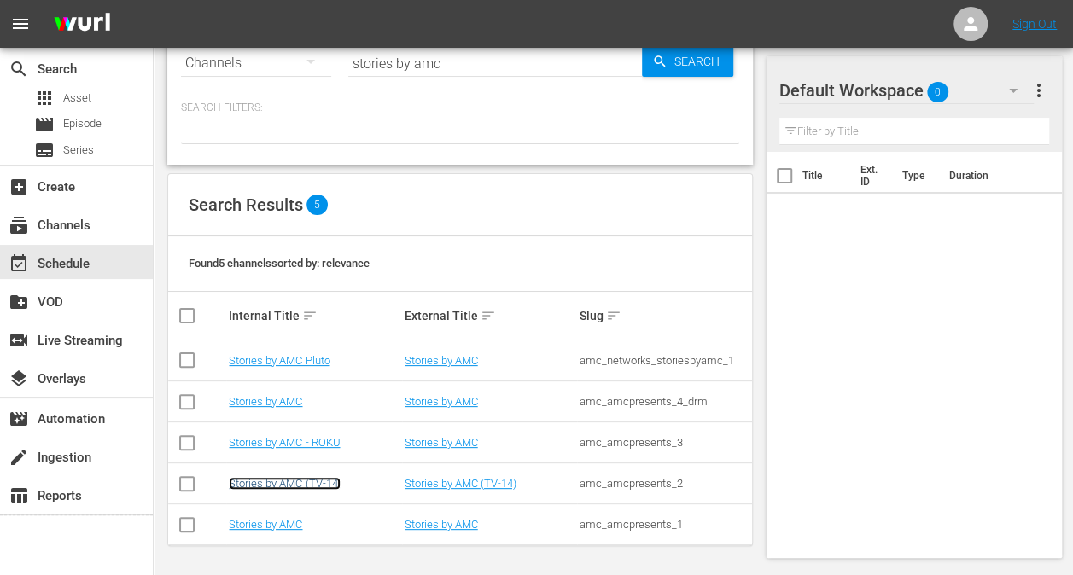
click at [278, 481] on link "Stories by AMC (TV-14)" at bounding box center [285, 483] width 112 height 13
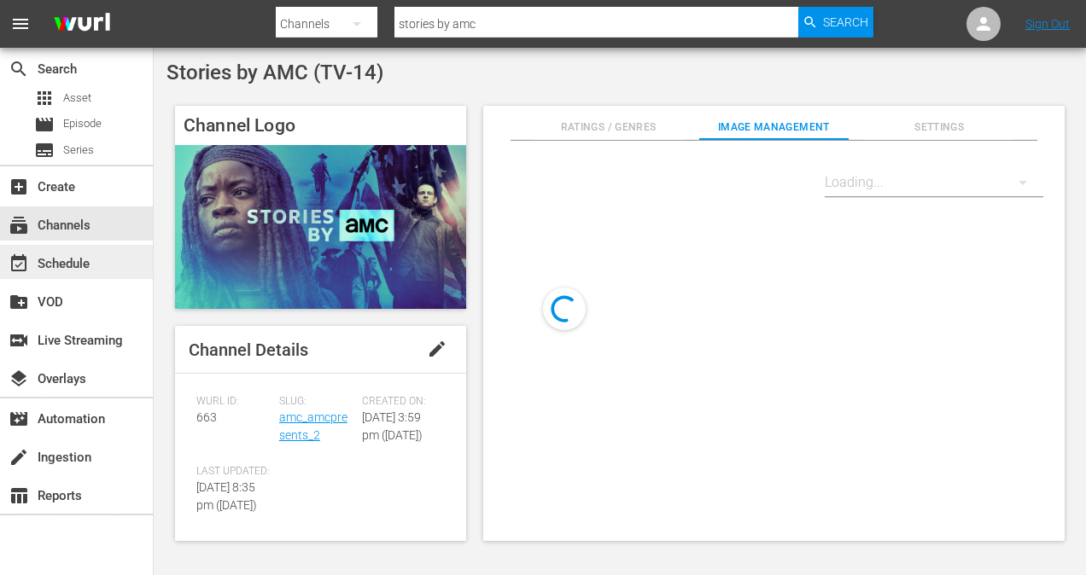
click at [94, 271] on div "event_available Schedule" at bounding box center [76, 262] width 153 height 34
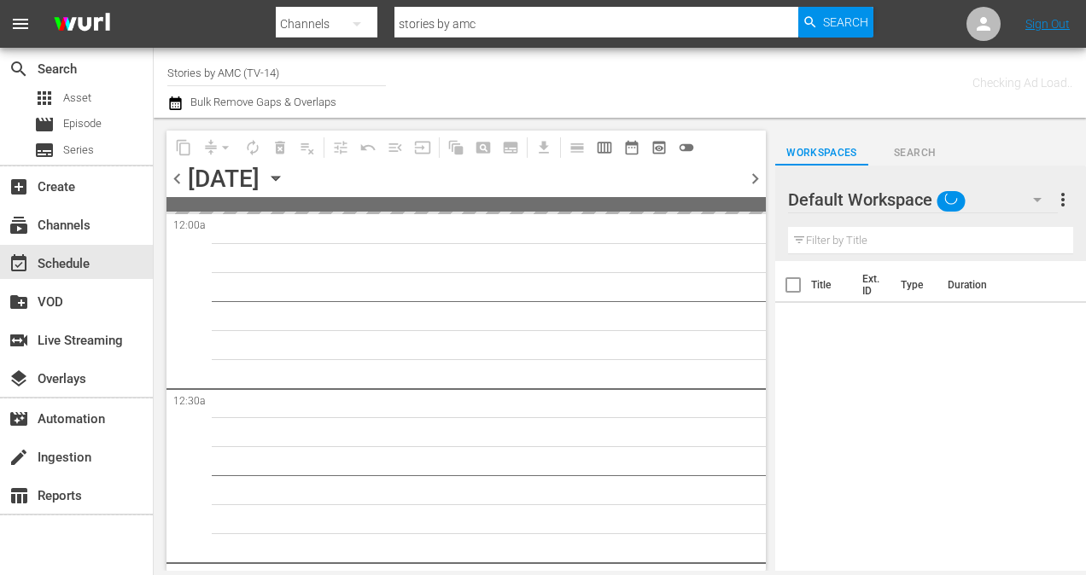
click at [285, 173] on icon "button" at bounding box center [275, 178] width 19 height 19
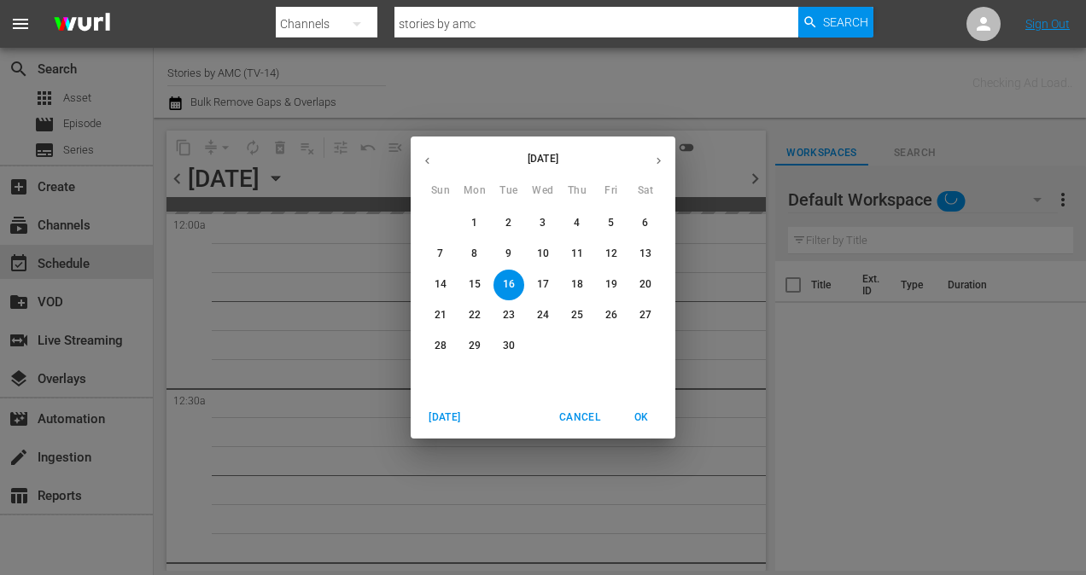
click at [442, 285] on p "14" at bounding box center [441, 284] width 12 height 15
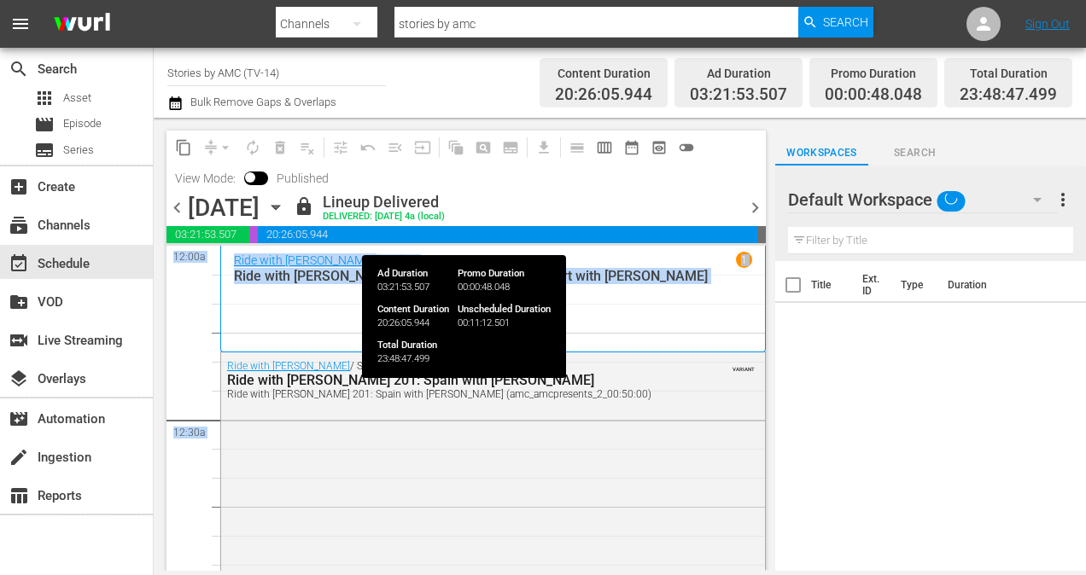
drag, startPoint x: 755, startPoint y: 242, endPoint x: 756, endPoint y: 260, distance: 18.0
click at [756, 260] on div "content_copy compress arrow_drop_down autorenew_outlined delete_forever_outline…" at bounding box center [465, 351] width 599 height 440
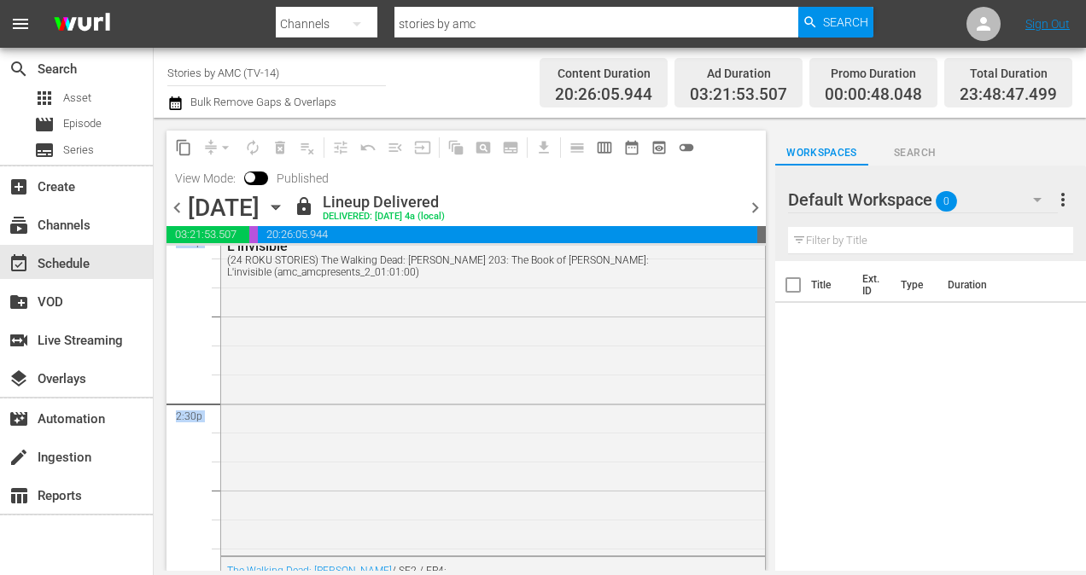
scroll to position [8076, 0]
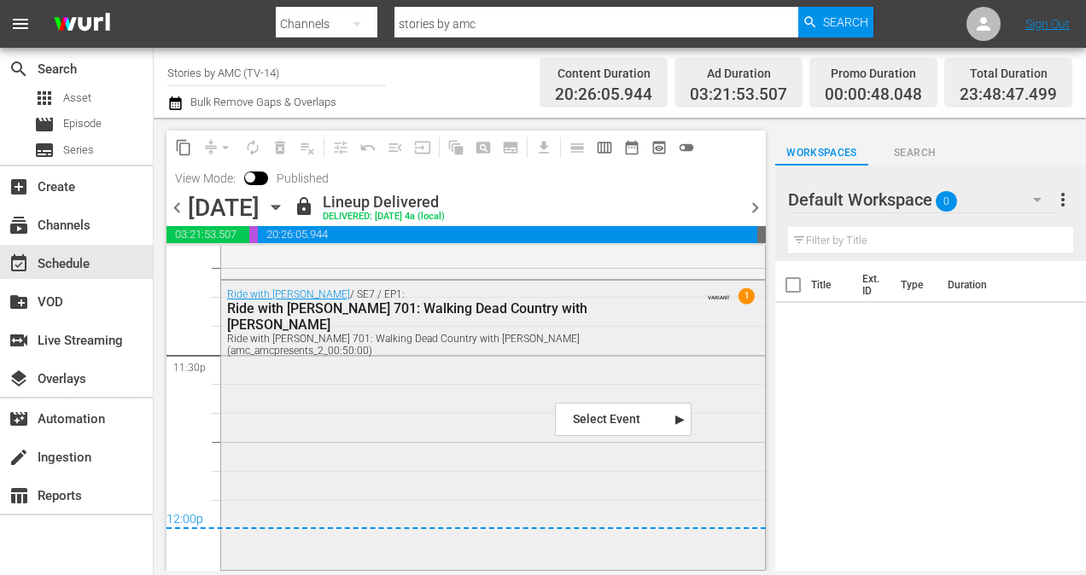
click at [623, 333] on div "Ride with [PERSON_NAME] 701: Walking Dead Country with [PERSON_NAME] (amc_amcpr…" at bounding box center [449, 345] width 444 height 24
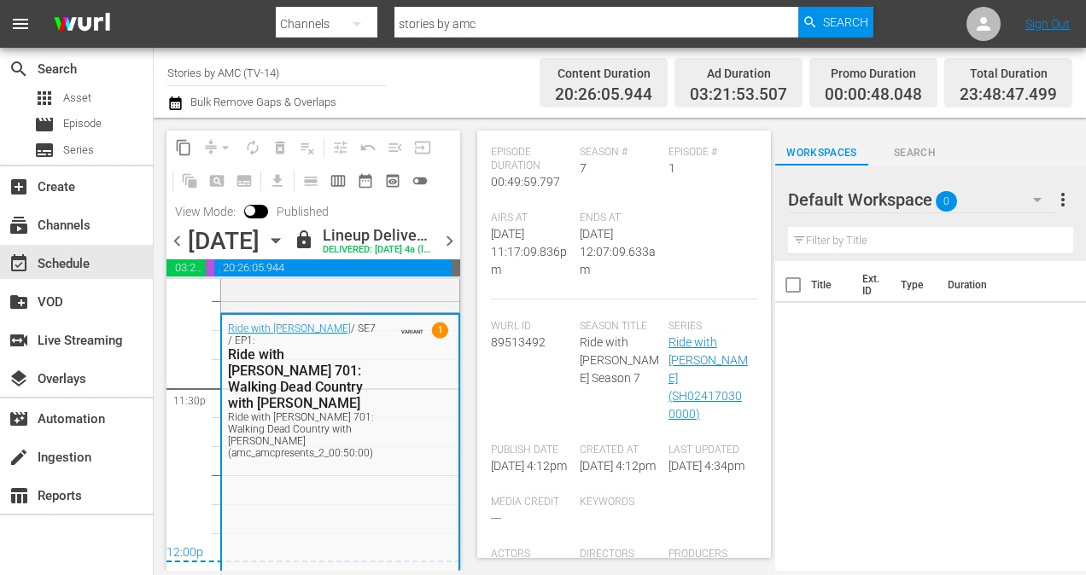
scroll to position [427, 0]
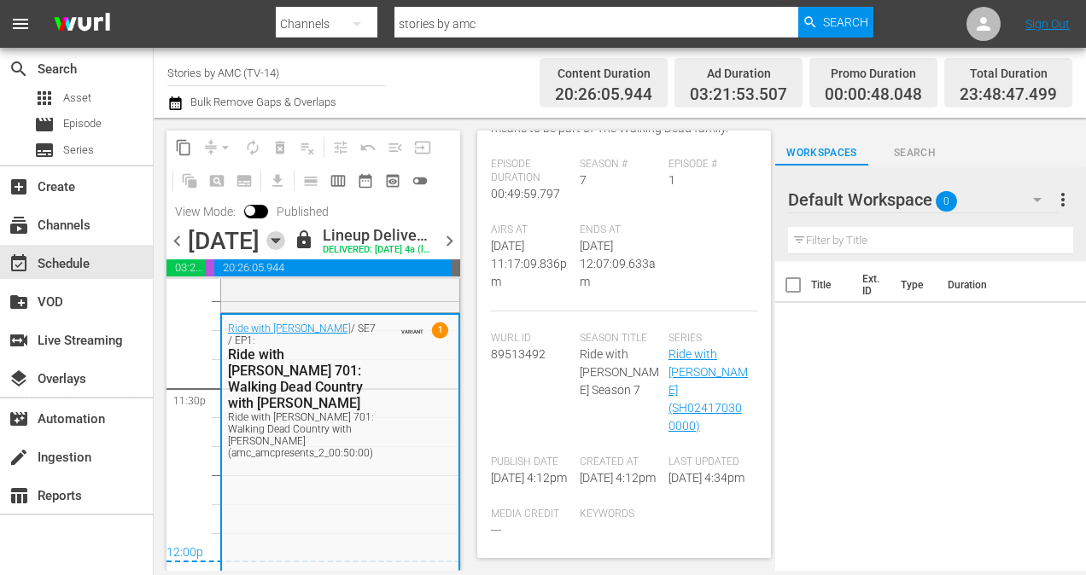
click at [285, 249] on icon "button" at bounding box center [275, 240] width 19 height 19
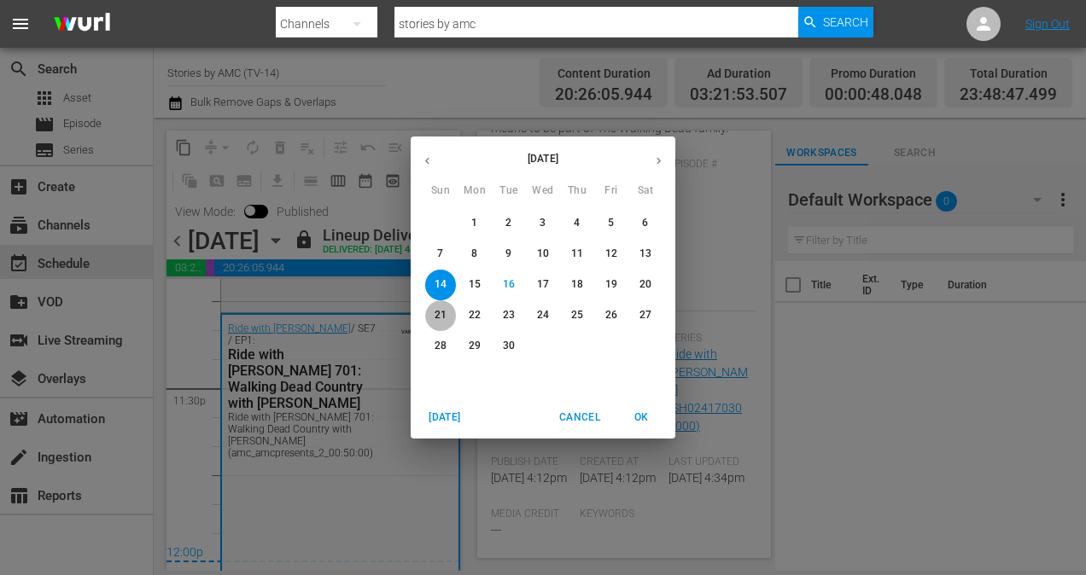
click at [435, 312] on p "21" at bounding box center [441, 315] width 12 height 15
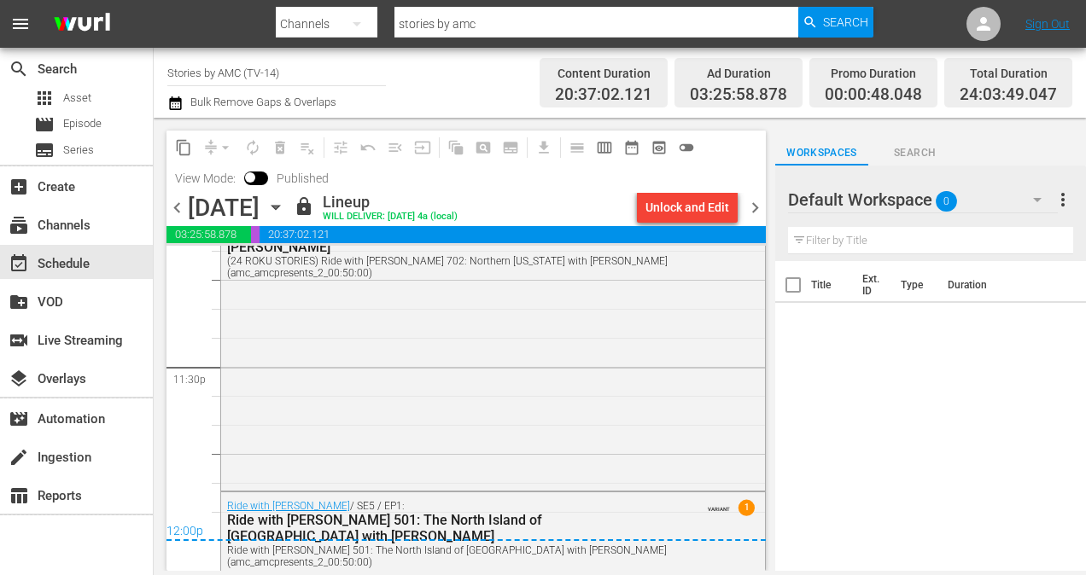
scroll to position [7990, 0]
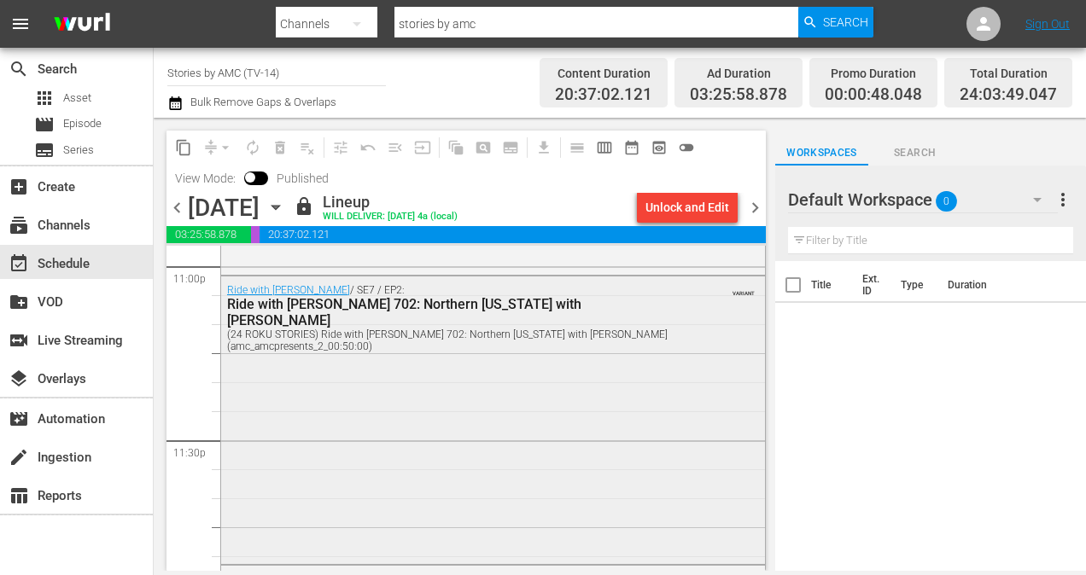
click at [463, 413] on div "Ride with [PERSON_NAME] / SE7 / EP2: Ride with [PERSON_NAME] 702: Northern [US_…" at bounding box center [493, 419] width 544 height 285
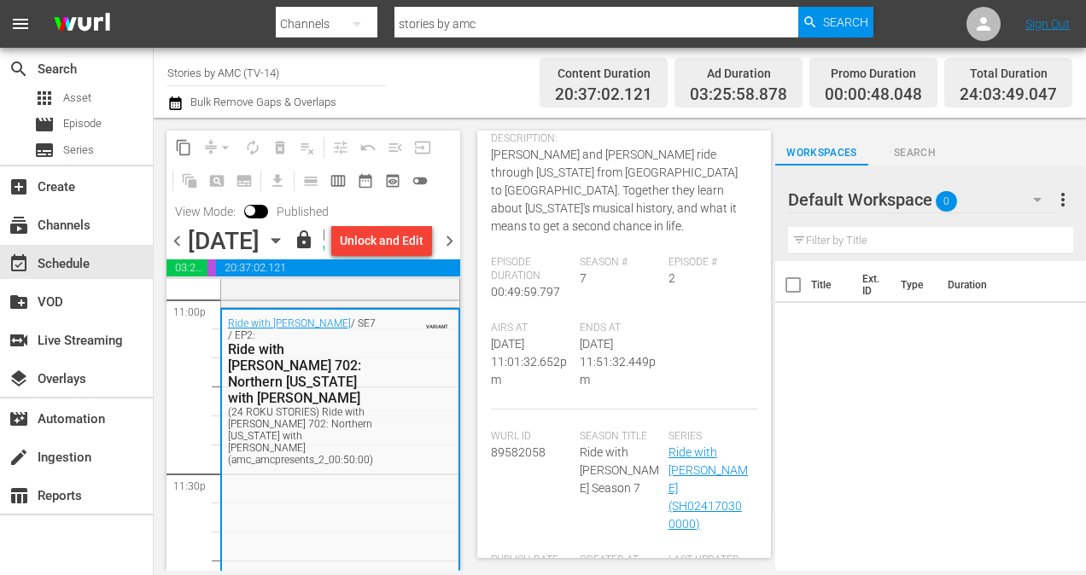
scroll to position [184, 0]
